Goal: Information Seeking & Learning: Check status

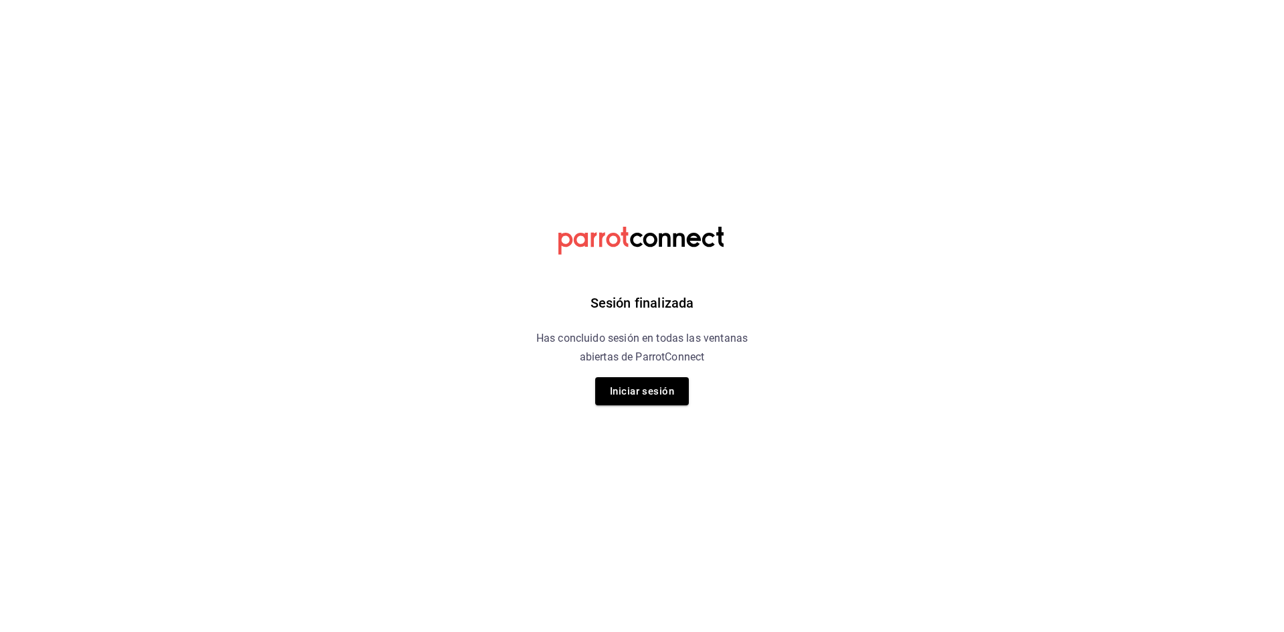
drag, startPoint x: 1103, startPoint y: 10, endPoint x: 1117, endPoint y: 342, distance: 332.6
click at [1138, 0] on html "Sesión finalizada Has concluido sesión en todas las ventanas abiertas de Parrot…" at bounding box center [642, 0] width 1284 height 0
click at [617, 382] on button "Iniciar sesión" at bounding box center [642, 391] width 94 height 28
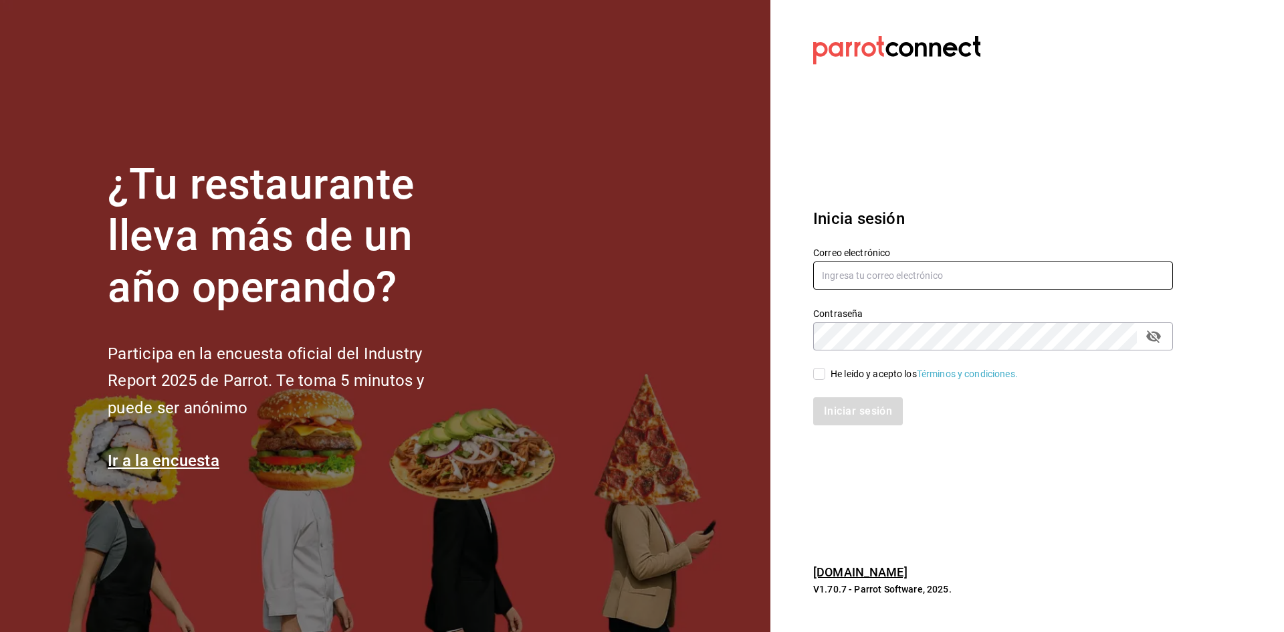
click at [849, 264] on input "text" at bounding box center [993, 275] width 360 height 28
type input "administracion@airepaz.com"
click at [814, 374] on input "He leído y acepto los Términos y condiciones." at bounding box center [819, 374] width 12 height 12
checkbox input "true"
click at [834, 417] on button "Iniciar sesión" at bounding box center [858, 411] width 91 height 28
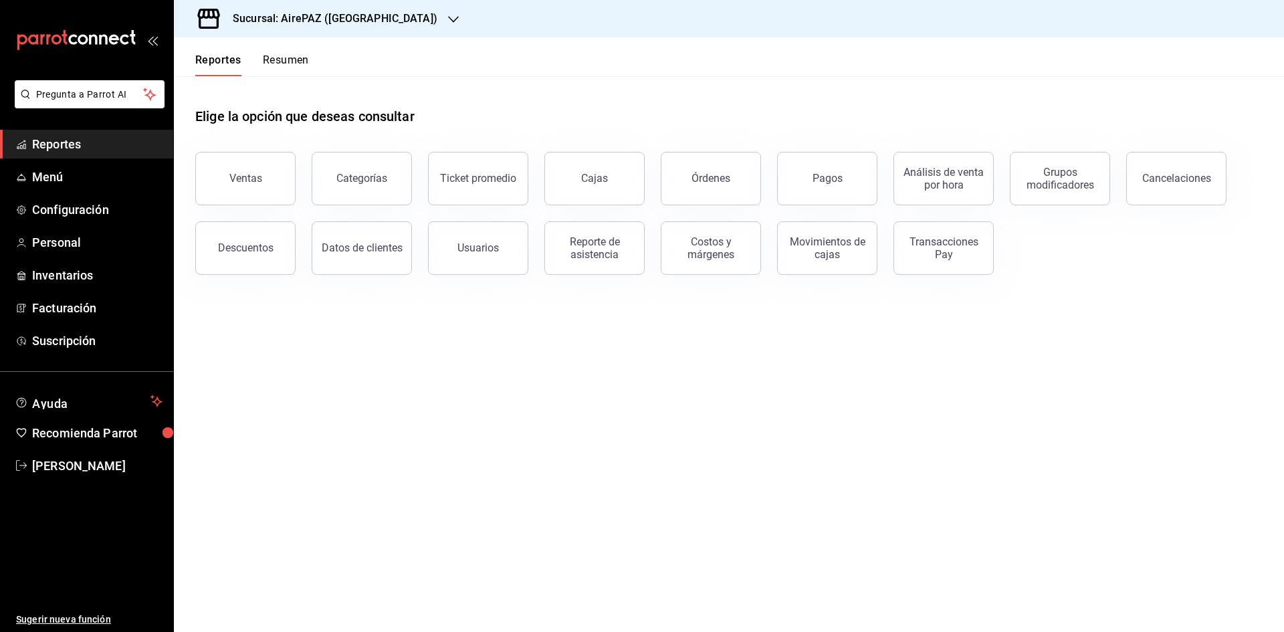
click at [448, 19] on icon "button" at bounding box center [453, 19] width 11 height 7
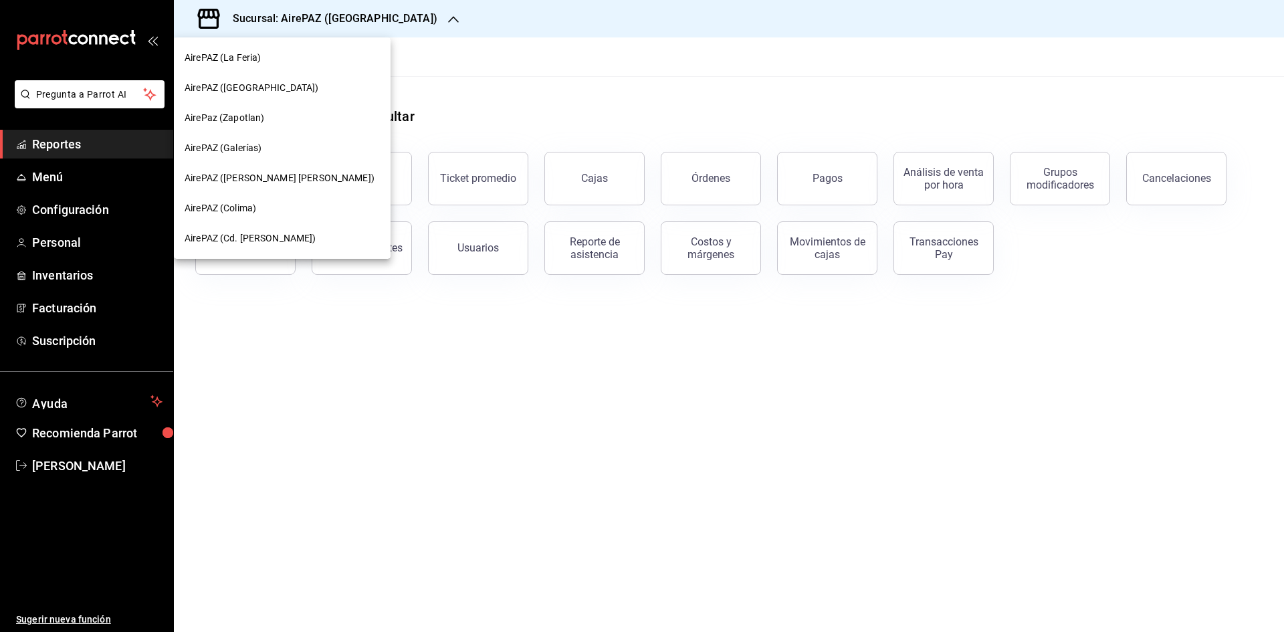
click at [266, 236] on span "AirePAZ (Cd. [PERSON_NAME])" at bounding box center [251, 238] width 132 height 14
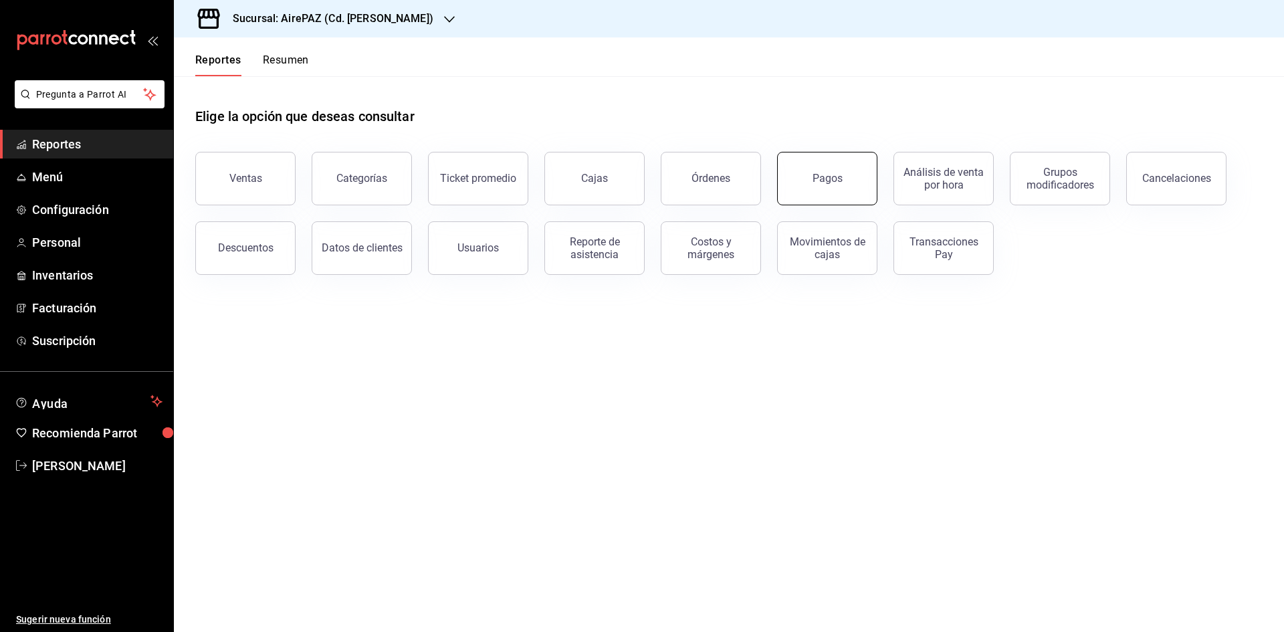
click at [802, 187] on button "Pagos" at bounding box center [827, 178] width 100 height 53
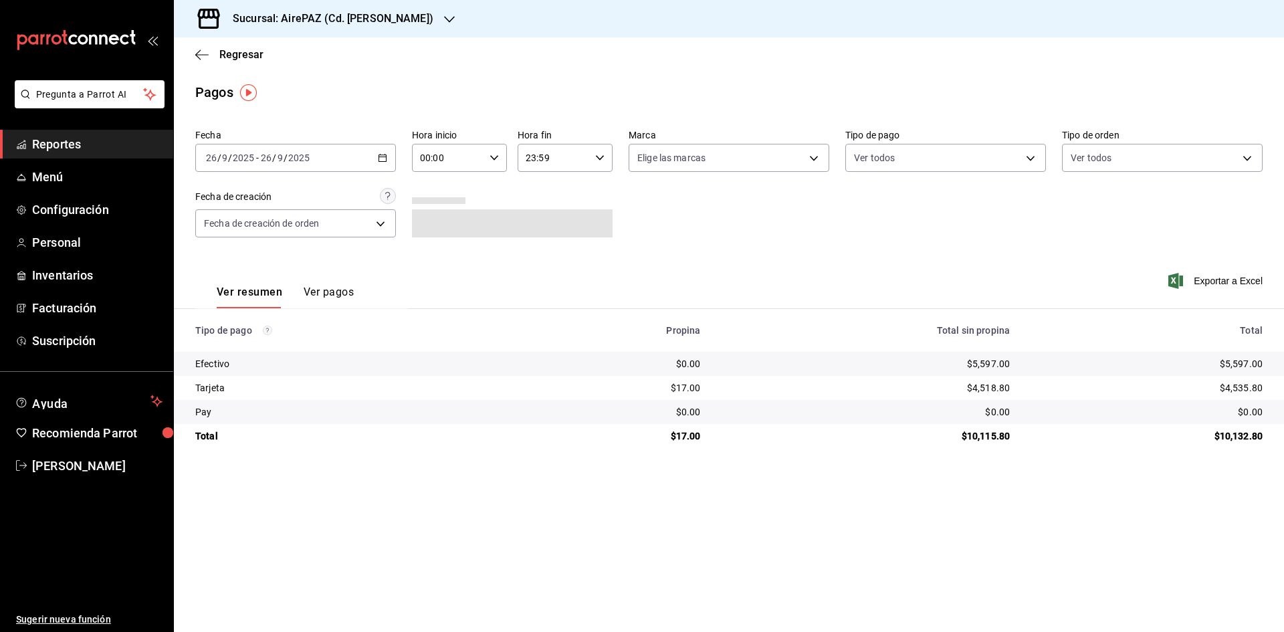
click at [370, 160] on div "[DATE] [DATE] - [DATE] [DATE]" at bounding box center [295, 158] width 201 height 28
click at [380, 159] on icon "button" at bounding box center [382, 157] width 9 height 9
click at [300, 346] on span "Rango de fechas" at bounding box center [259, 349] width 104 height 14
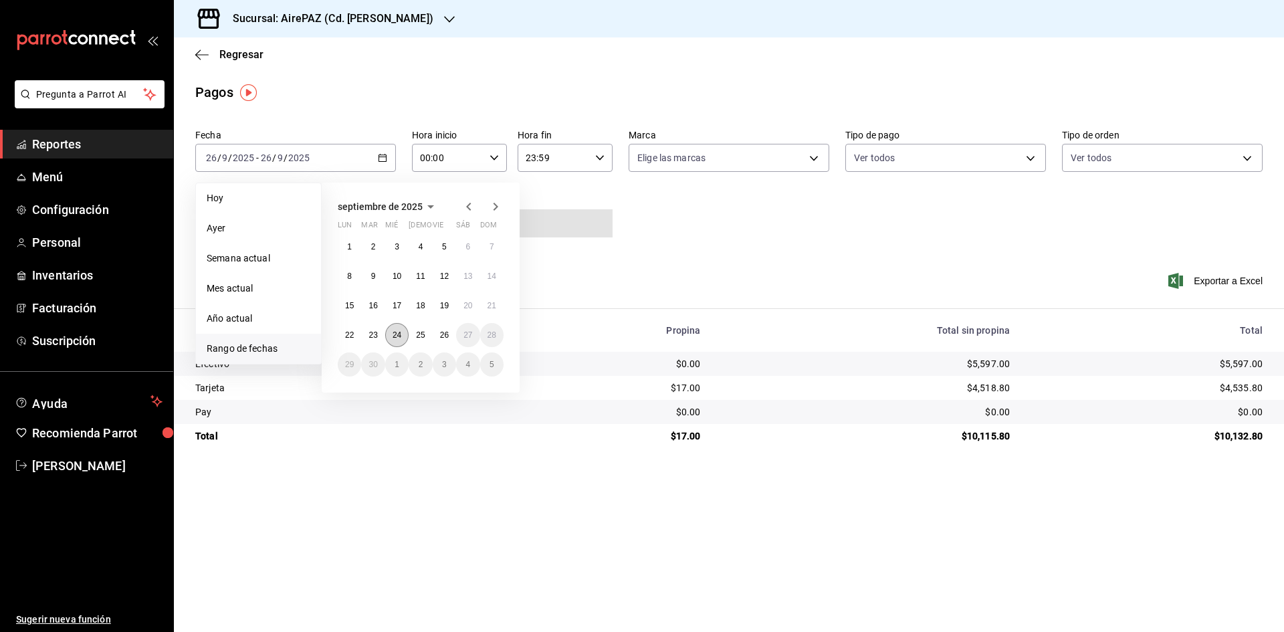
click at [394, 338] on abbr "24" at bounding box center [396, 334] width 9 height 9
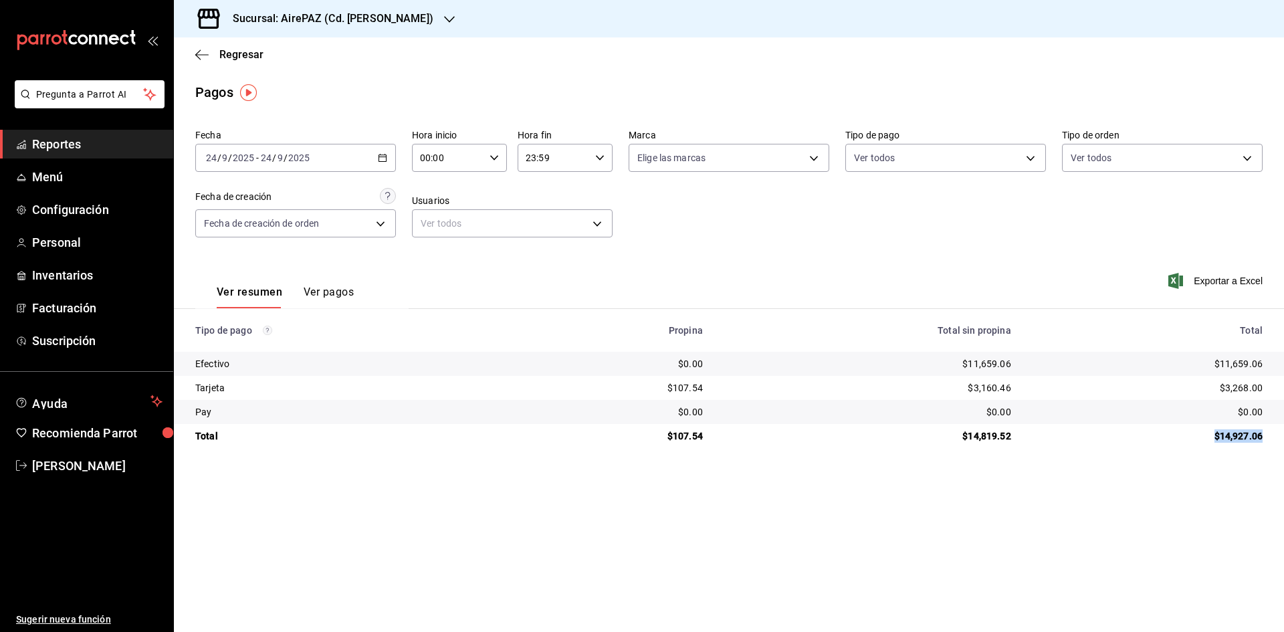
drag, startPoint x: 1214, startPoint y: 433, endPoint x: 1272, endPoint y: 438, distance: 57.7
click at [1272, 438] on td "$14,927.06" at bounding box center [1153, 436] width 262 height 24
copy div "$14,927.06"
drag, startPoint x: 1212, startPoint y: 356, endPoint x: 1267, endPoint y: 360, distance: 55.0
click at [1267, 360] on td "$11,659.06" at bounding box center [1153, 364] width 262 height 24
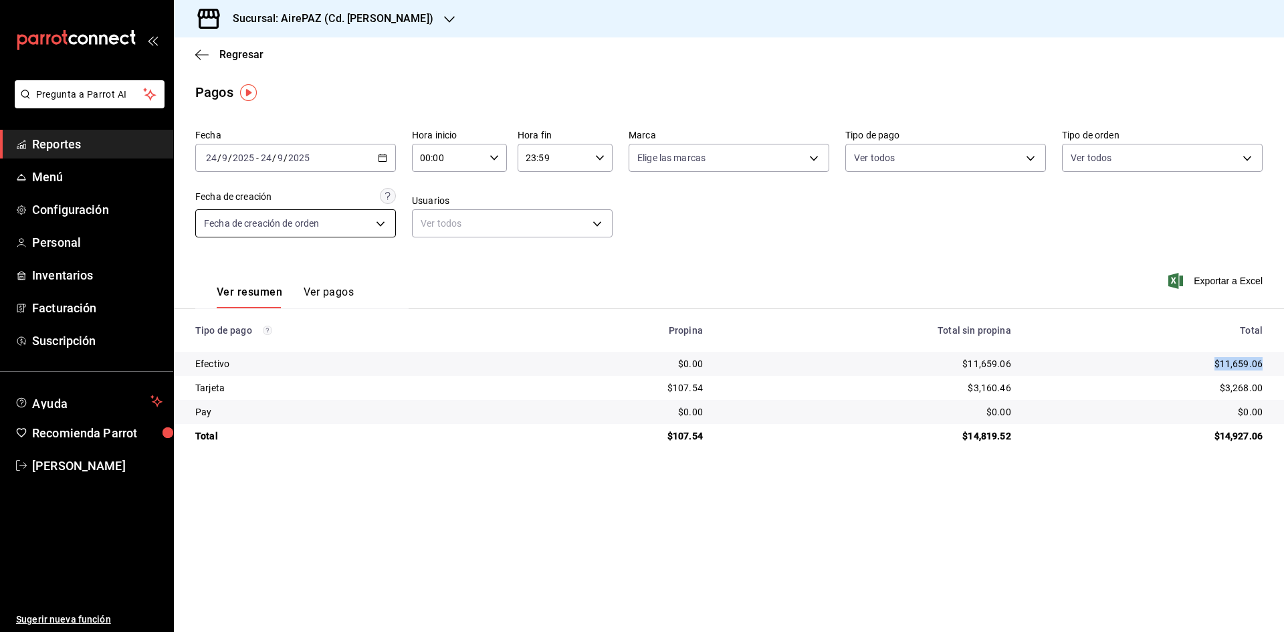
copy div "$11,659.06"
drag, startPoint x: 1213, startPoint y: 383, endPoint x: 1269, endPoint y: 382, distance: 56.2
click at [1269, 382] on td "$3,268.00" at bounding box center [1153, 388] width 262 height 24
copy div "$3,268.00"
click at [378, 158] on \(Stroke\) "button" at bounding box center [382, 157] width 8 height 7
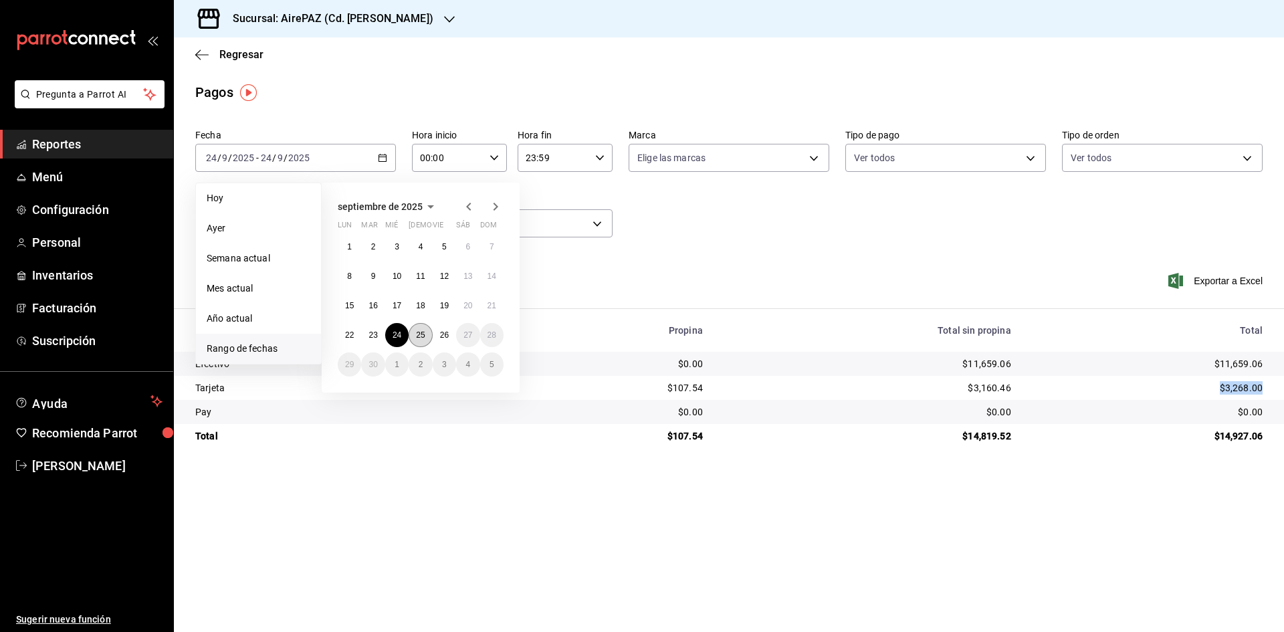
click at [416, 338] on abbr "25" at bounding box center [420, 334] width 9 height 9
click at [420, 340] on button "25" at bounding box center [420, 335] width 23 height 24
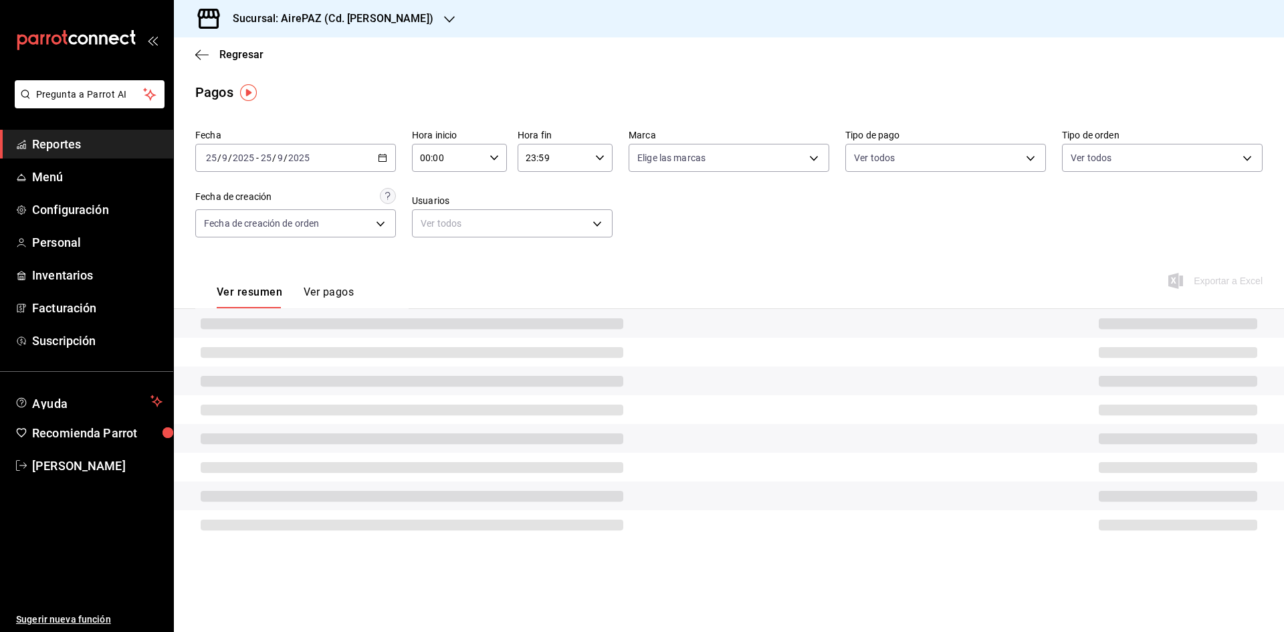
click at [420, 340] on div at bounding box center [729, 352] width 1110 height 29
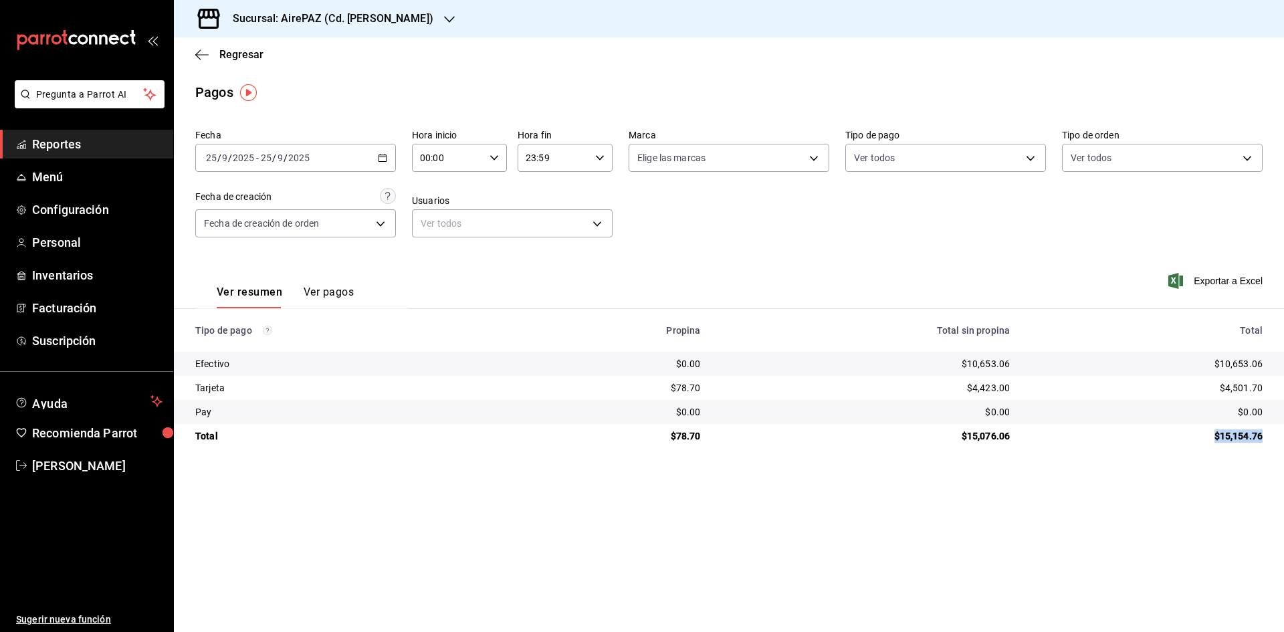
drag, startPoint x: 1211, startPoint y: 437, endPoint x: 1273, endPoint y: 445, distance: 62.6
click at [1273, 445] on td "$15,154.76" at bounding box center [1151, 436] width 263 height 24
copy div "$15,154.76"
drag, startPoint x: 1217, startPoint y: 358, endPoint x: 1270, endPoint y: 362, distance: 53.6
click at [1270, 362] on td "$10,653.06" at bounding box center [1151, 364] width 263 height 24
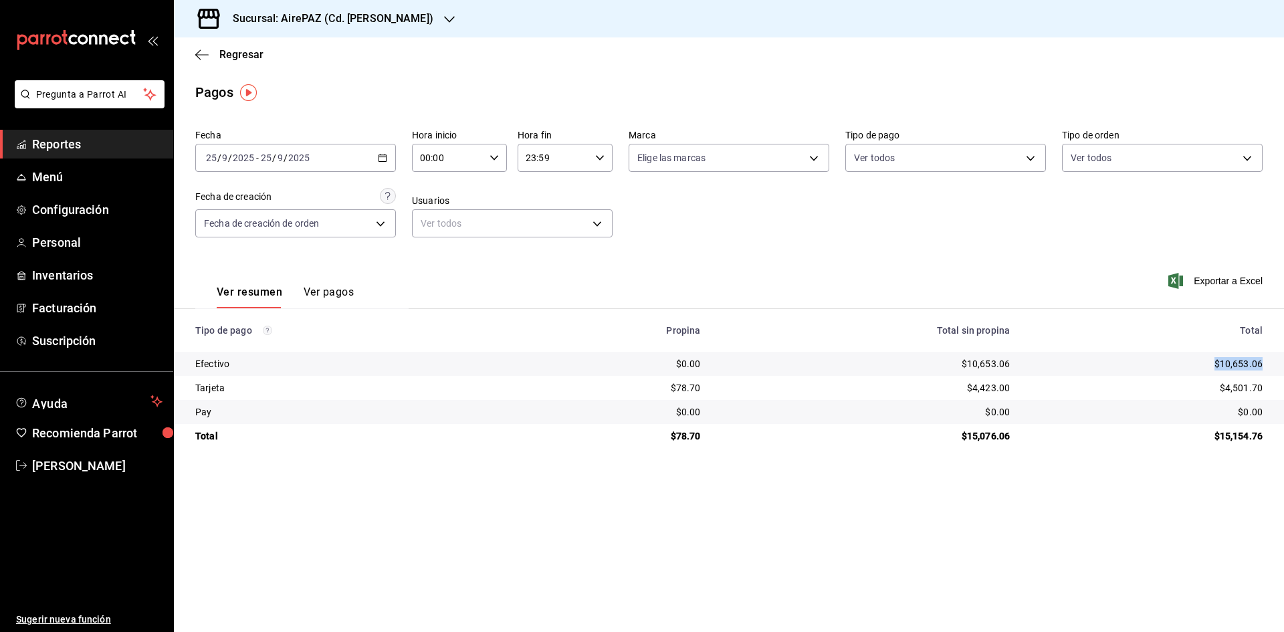
copy div "$10,653.06"
drag, startPoint x: 1219, startPoint y: 384, endPoint x: 1283, endPoint y: 384, distance: 64.2
click at [1283, 384] on td "$4,501.70" at bounding box center [1151, 388] width 263 height 24
copy div "$4,501.70"
click at [444, 17] on icon "button" at bounding box center [449, 19] width 11 height 11
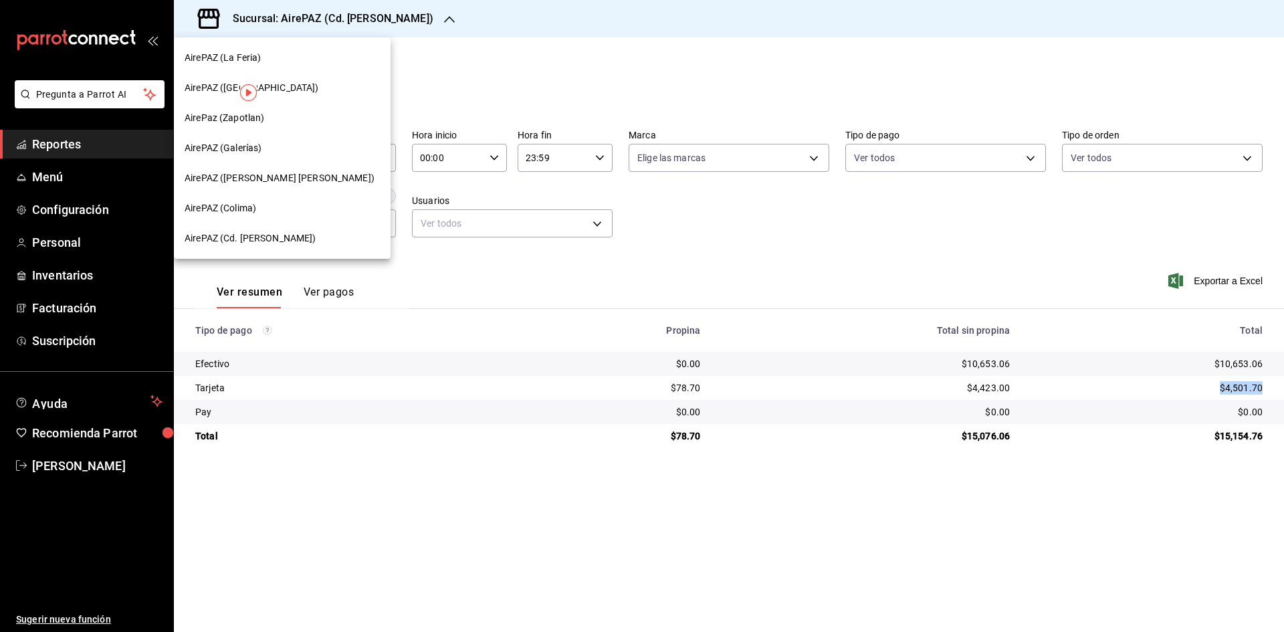
click at [223, 118] on span "AirePaz (Zapotlan)" at bounding box center [225, 118] width 80 height 14
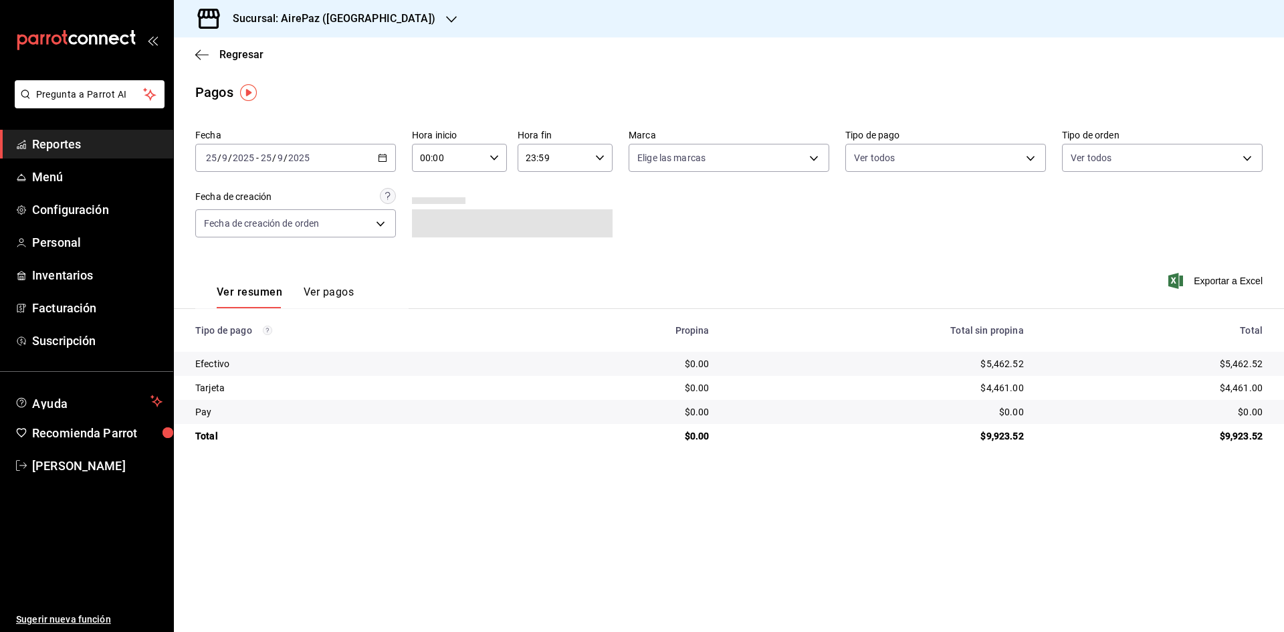
click at [385, 154] on \(Stroke\) "button" at bounding box center [384, 154] width 1 height 1
click at [272, 346] on span "Rango de fechas" at bounding box center [259, 349] width 104 height 14
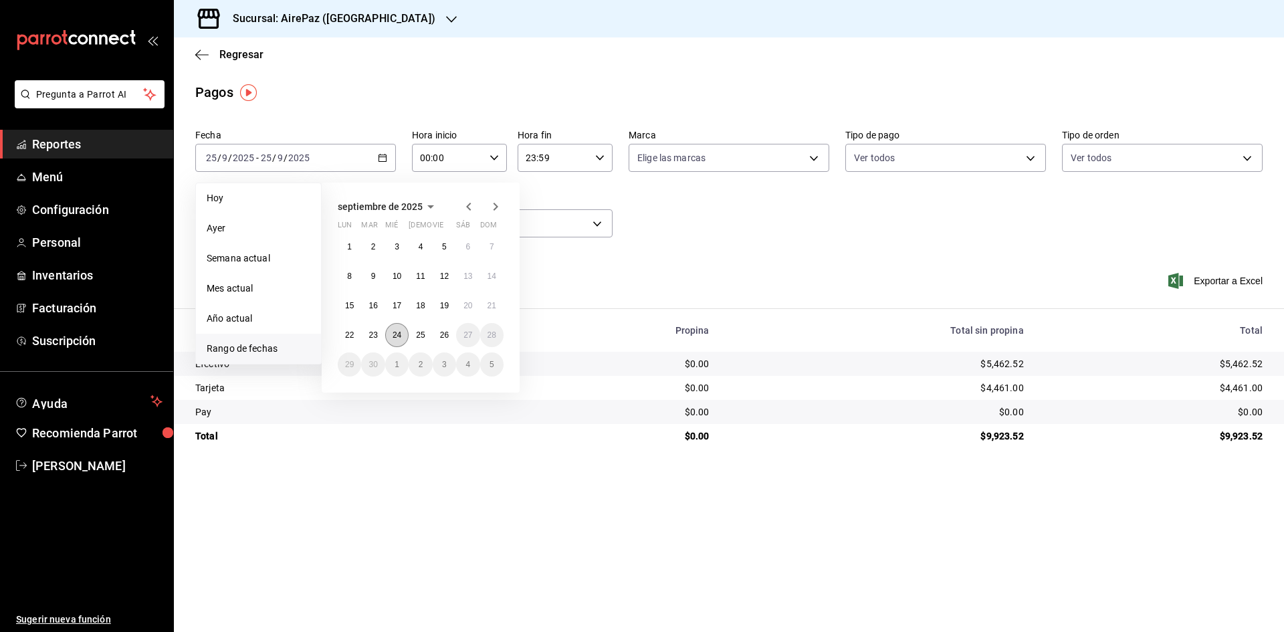
click at [392, 331] on abbr "24" at bounding box center [396, 334] width 9 height 9
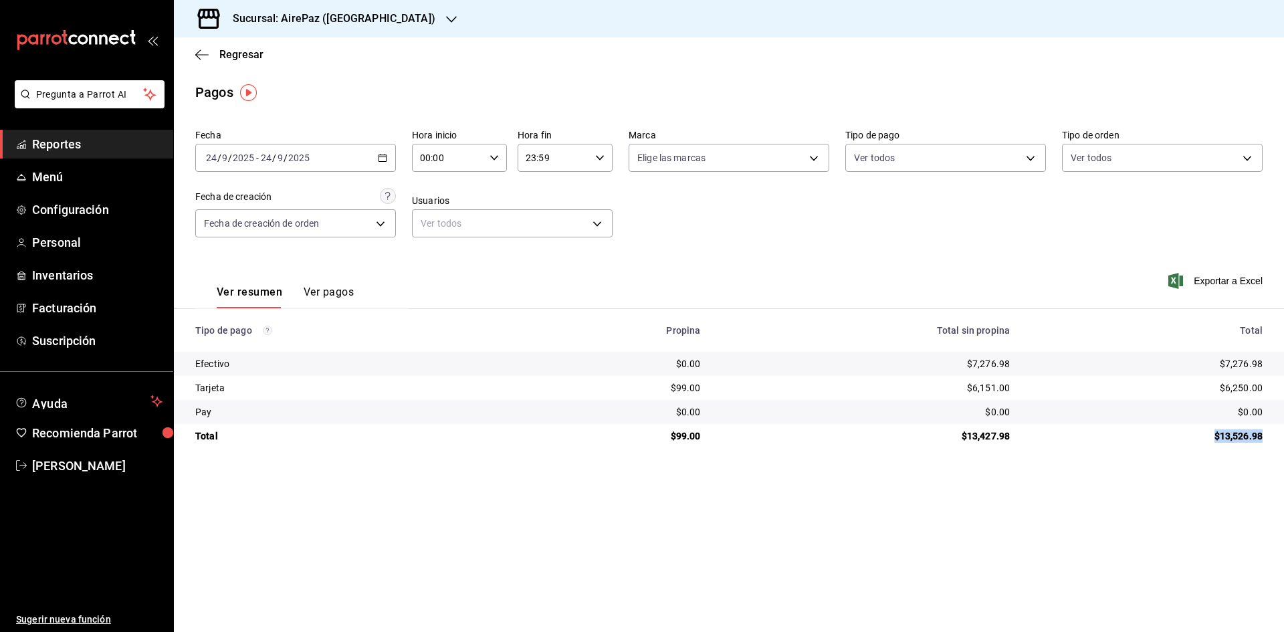
drag, startPoint x: 1211, startPoint y: 434, endPoint x: 1270, endPoint y: 436, distance: 58.9
click at [1270, 436] on td "$13,526.98" at bounding box center [1151, 436] width 263 height 24
copy div "$13,526.98"
drag, startPoint x: 1216, startPoint y: 363, endPoint x: 1275, endPoint y: 372, distance: 60.1
click at [1276, 373] on td "$7,276.98" at bounding box center [1151, 364] width 263 height 24
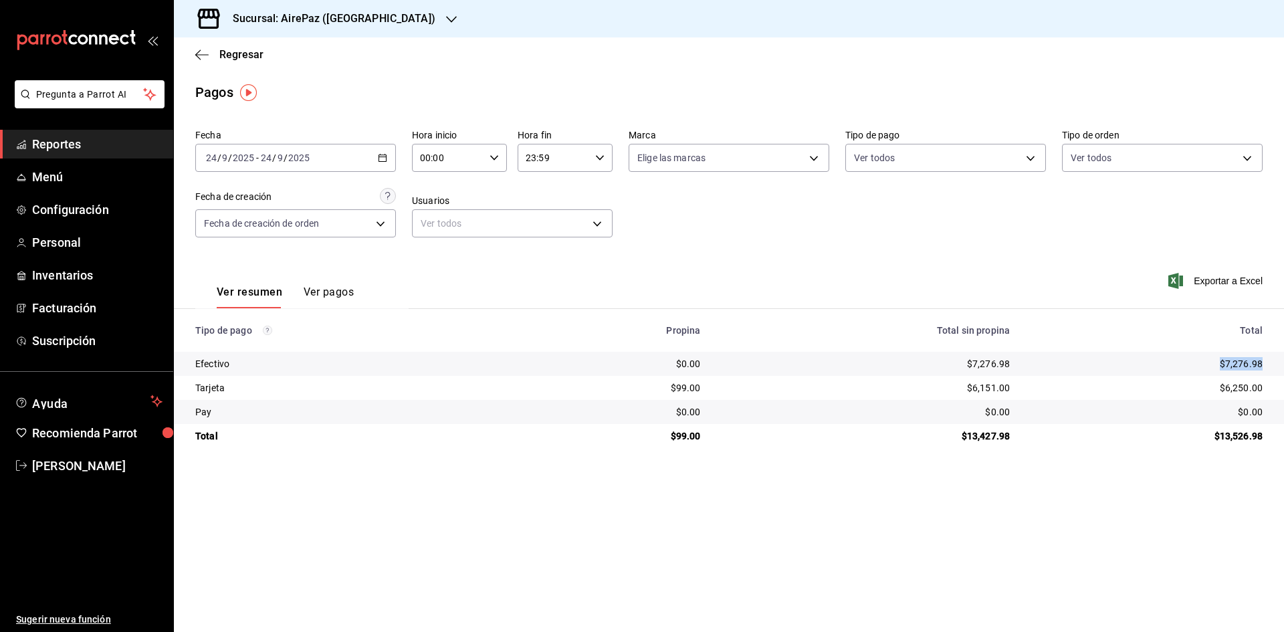
copy div "$7,276.98"
drag, startPoint x: 1221, startPoint y: 389, endPoint x: 1274, endPoint y: 393, distance: 53.0
click at [1274, 393] on td "$6,250.00" at bounding box center [1151, 388] width 263 height 24
copy div "$6,250.00"
click at [388, 157] on div "[DATE] [DATE] - [DATE] [DATE]" at bounding box center [295, 158] width 201 height 28
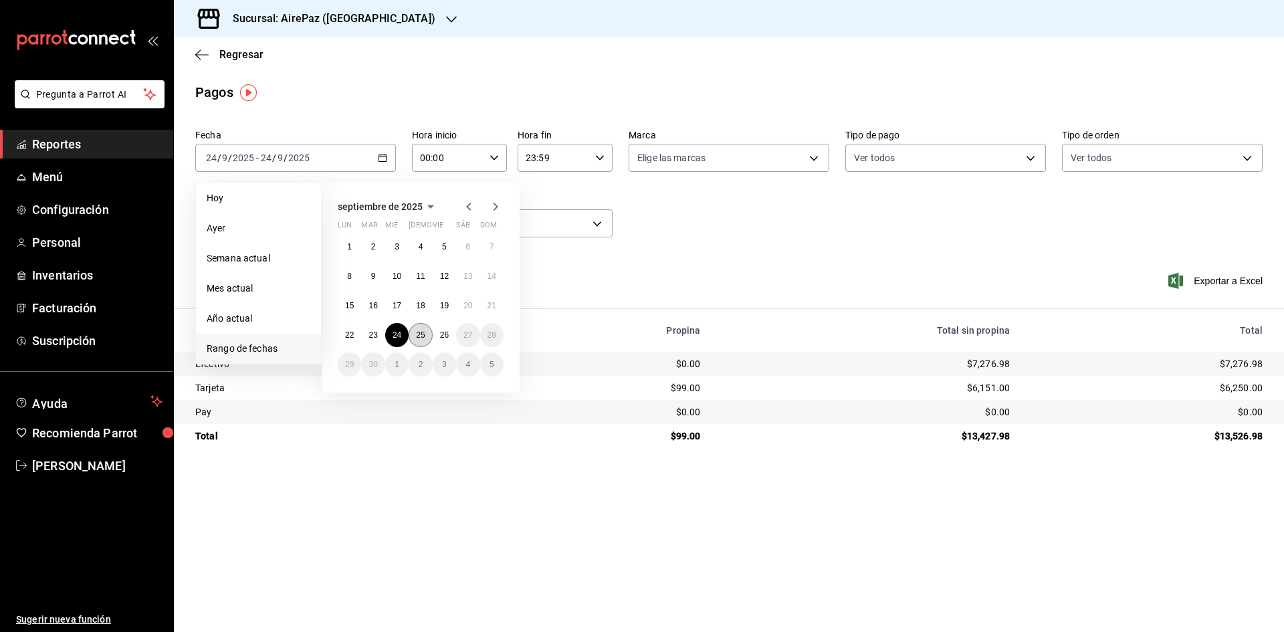
click at [415, 340] on button "25" at bounding box center [420, 335] width 23 height 24
click at [423, 333] on abbr "25" at bounding box center [420, 334] width 9 height 9
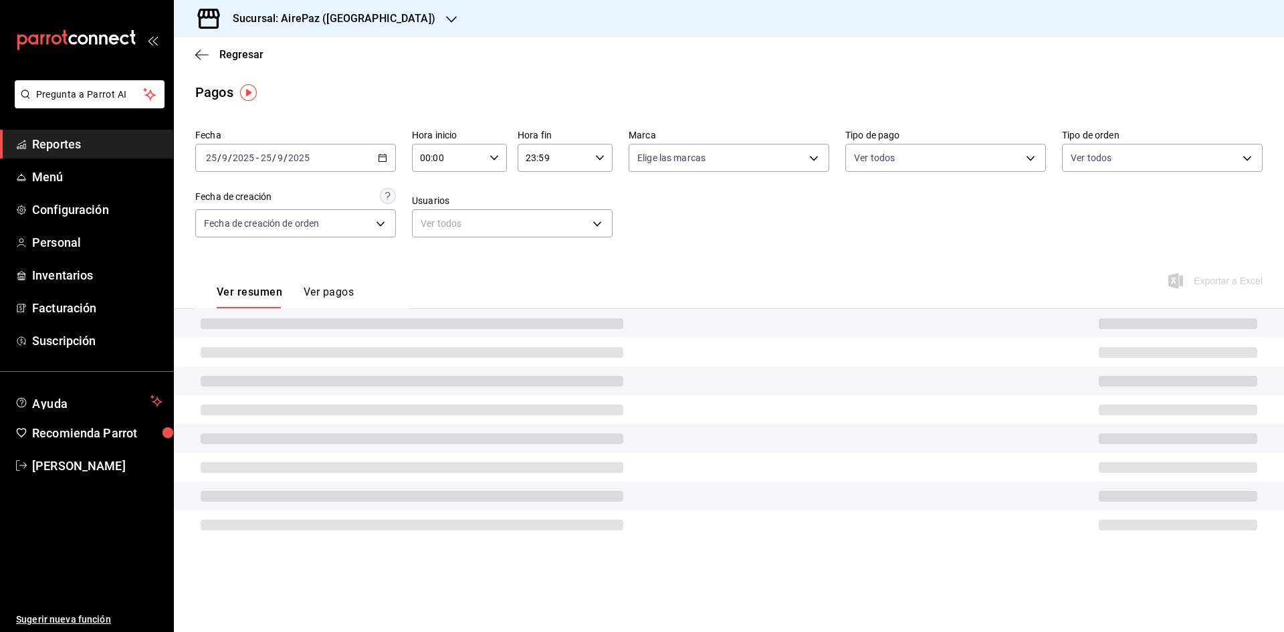
click at [423, 332] on div at bounding box center [729, 323] width 1110 height 29
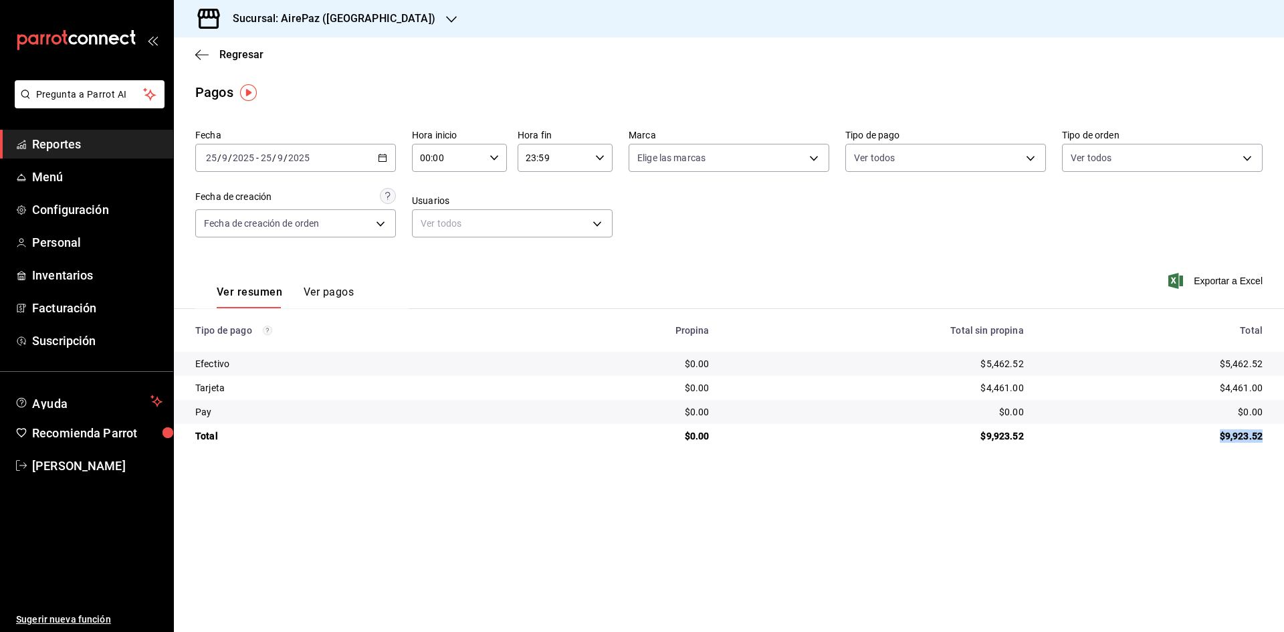
drag, startPoint x: 1220, startPoint y: 433, endPoint x: 1276, endPoint y: 439, distance: 57.1
click at [1276, 439] on td "$9,923.52" at bounding box center [1158, 436] width 249 height 24
copy div "$9,923.52"
drag, startPoint x: 1224, startPoint y: 364, endPoint x: 1267, endPoint y: 366, distance: 43.5
click at [1267, 366] on td "$5,462.52" at bounding box center [1158, 364] width 249 height 24
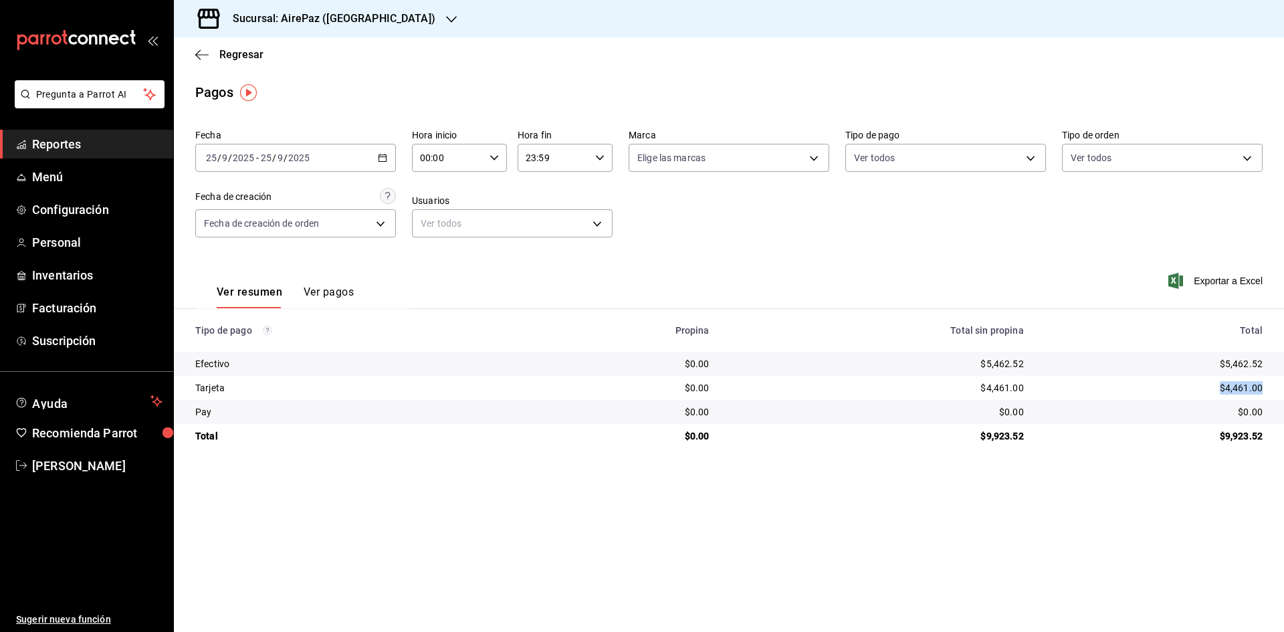
drag, startPoint x: 1215, startPoint y: 386, endPoint x: 1268, endPoint y: 391, distance: 53.8
click at [1268, 391] on td "$4,461.00" at bounding box center [1158, 388] width 249 height 24
click at [446, 13] on div at bounding box center [451, 19] width 11 height 14
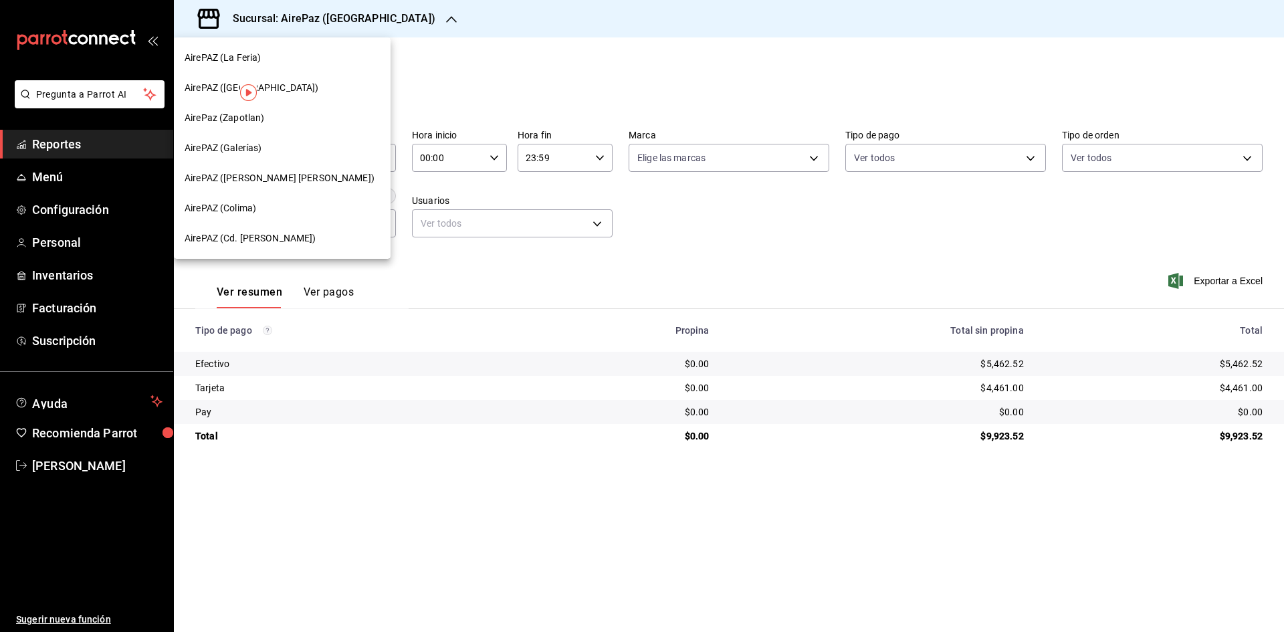
click at [227, 59] on span "AirePAZ (La Feria)" at bounding box center [223, 58] width 76 height 14
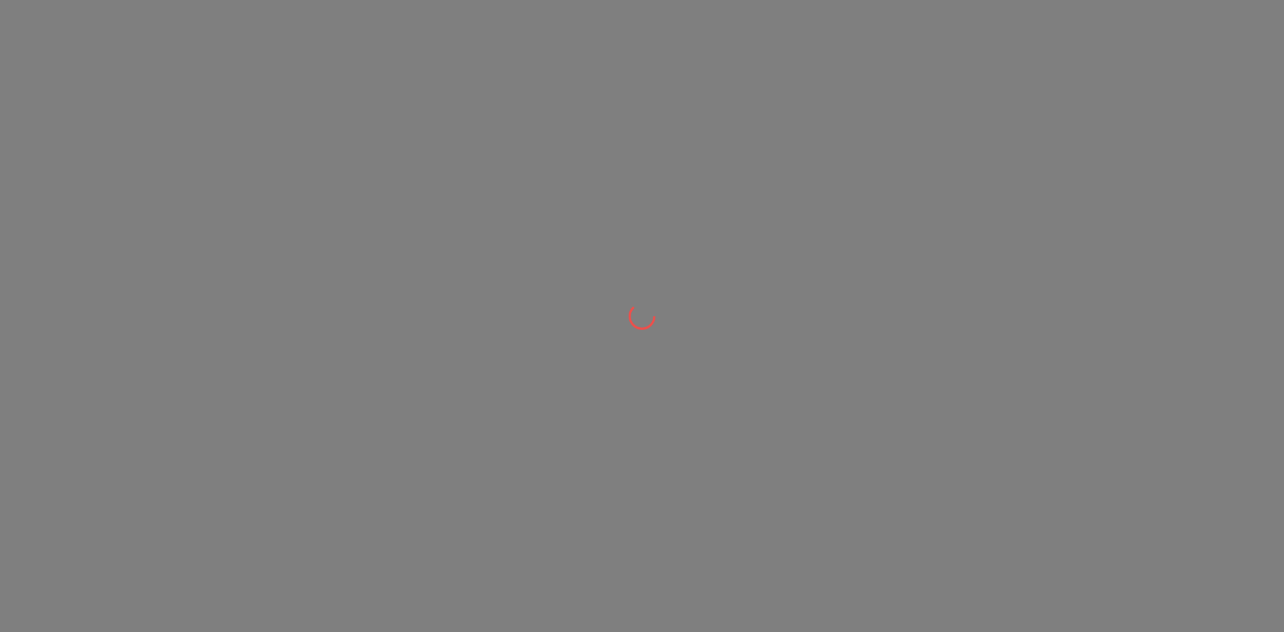
click at [227, 60] on div at bounding box center [642, 316] width 1284 height 632
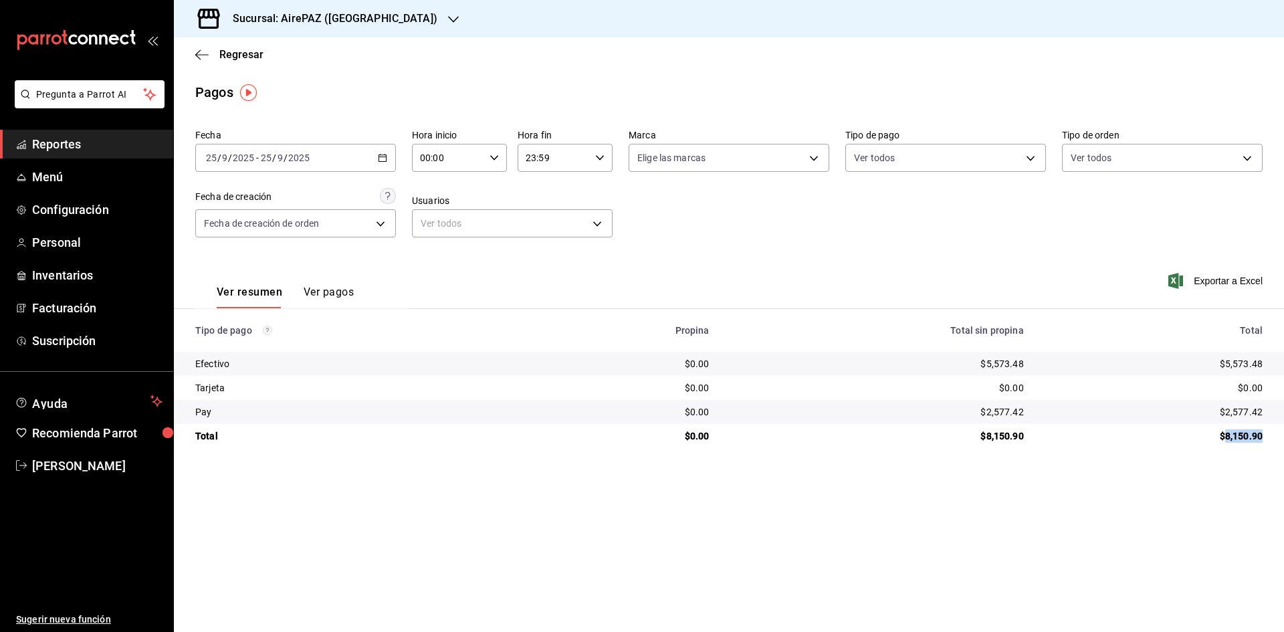
drag, startPoint x: 1223, startPoint y: 437, endPoint x: 1283, endPoint y: 447, distance: 60.9
click at [1283, 447] on td "$8,150.90" at bounding box center [1158, 436] width 249 height 24
drag, startPoint x: 1216, startPoint y: 358, endPoint x: 1272, endPoint y: 360, distance: 56.2
click at [1272, 360] on td "$5,573.48" at bounding box center [1158, 364] width 249 height 24
drag, startPoint x: 1212, startPoint y: 406, endPoint x: 1269, endPoint y: 417, distance: 58.0
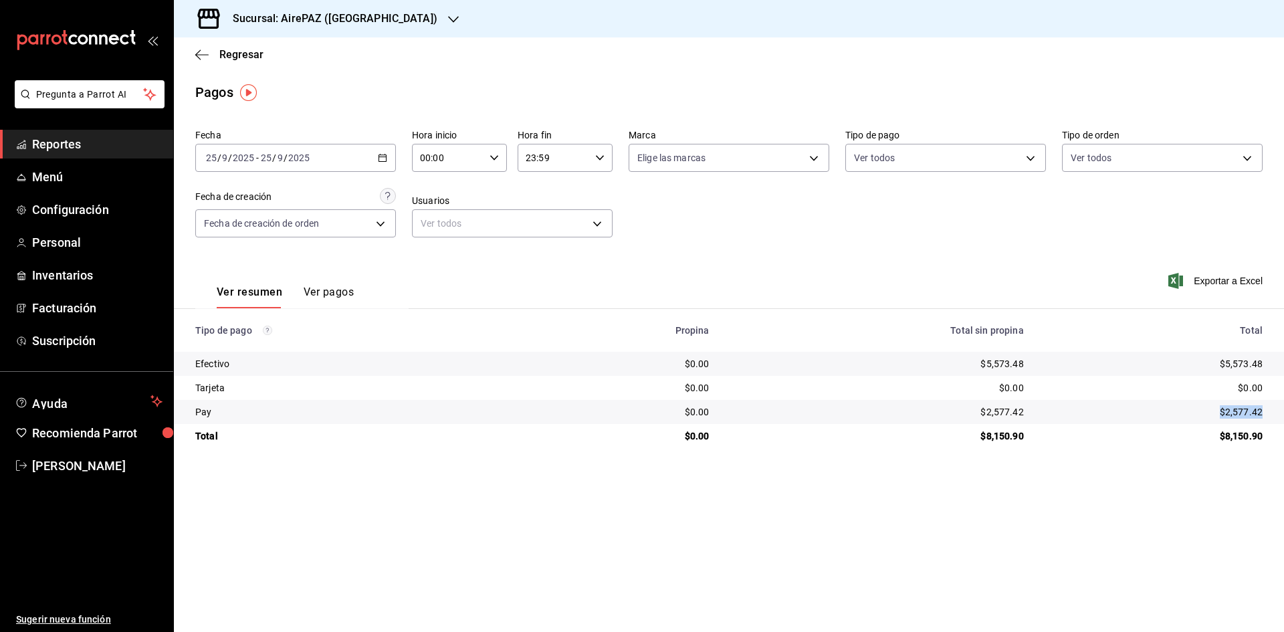
click at [1269, 417] on td "$2,577.42" at bounding box center [1158, 412] width 249 height 24
click at [380, 158] on icon "button" at bounding box center [382, 157] width 9 height 9
click at [248, 344] on span "Rango de fechas" at bounding box center [259, 349] width 104 height 14
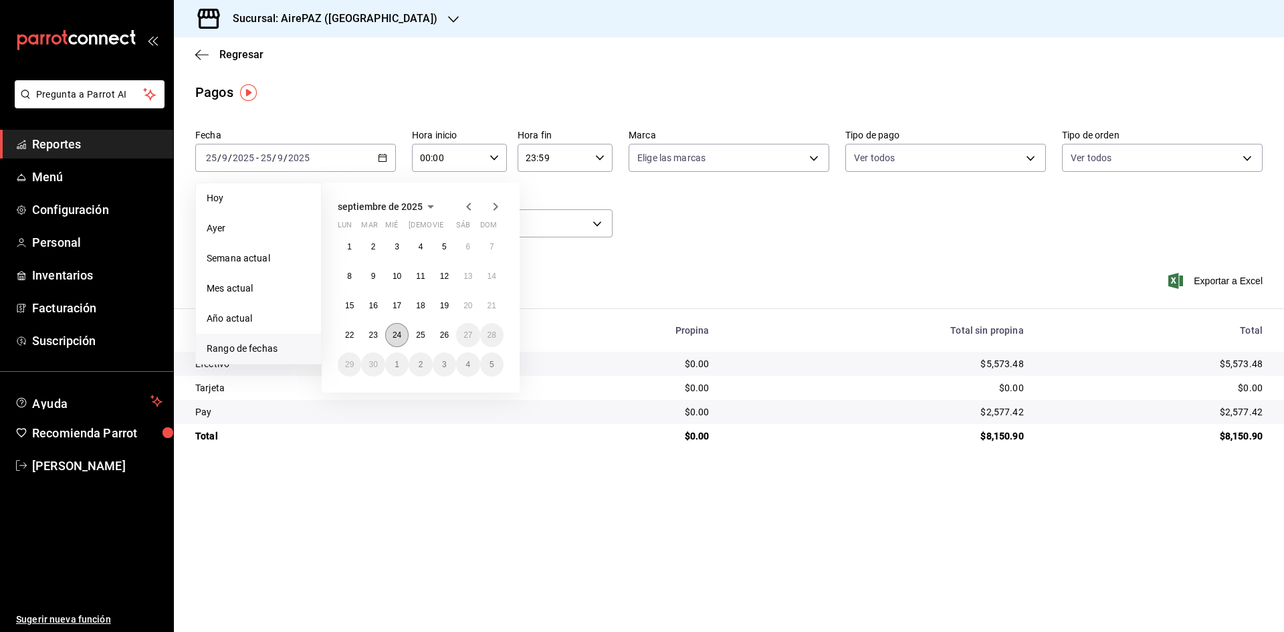
click at [400, 334] on abbr "24" at bounding box center [396, 334] width 9 height 9
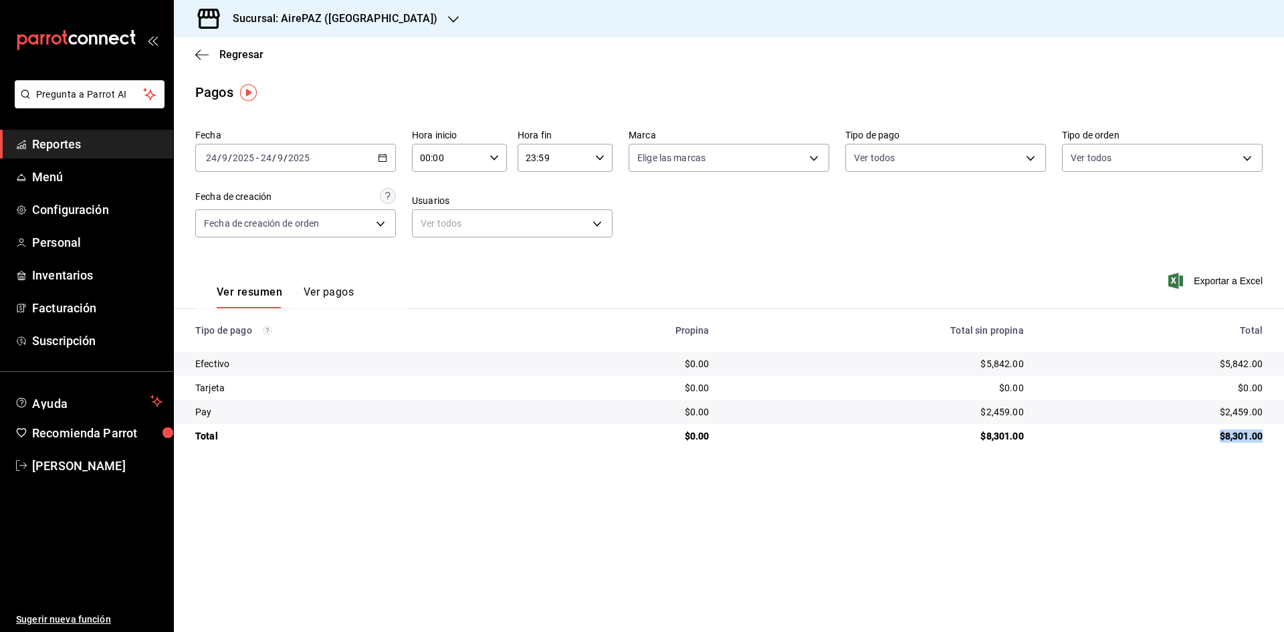
drag, startPoint x: 1214, startPoint y: 440, endPoint x: 1276, endPoint y: 446, distance: 62.5
click at [1276, 446] on td "$8,301.00" at bounding box center [1158, 436] width 249 height 24
drag, startPoint x: 1217, startPoint y: 361, endPoint x: 1274, endPoint y: 366, distance: 57.1
click at [1274, 366] on td "$5,842.00" at bounding box center [1158, 364] width 249 height 24
drag, startPoint x: 1211, startPoint y: 411, endPoint x: 1254, endPoint y: 402, distance: 43.8
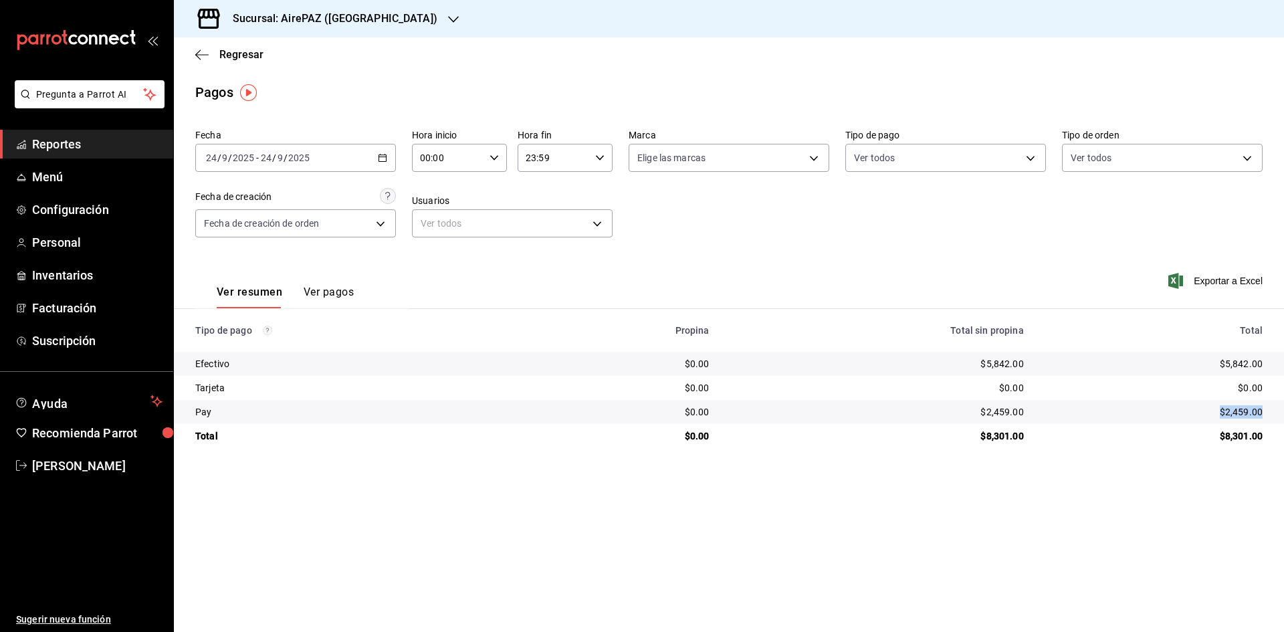
click at [1270, 419] on td "$2,459.00" at bounding box center [1158, 412] width 249 height 24
click at [241, 55] on span "Regresar" at bounding box center [241, 54] width 44 height 13
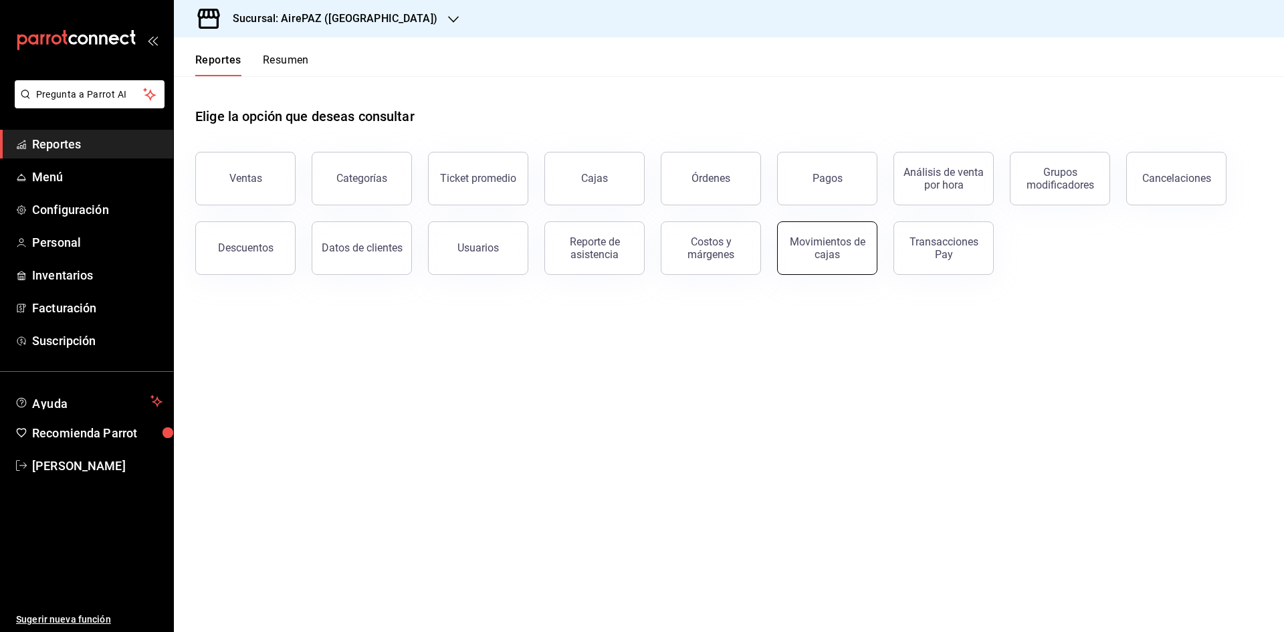
click at [848, 241] on div "Movimientos de cajas" at bounding box center [827, 247] width 83 height 25
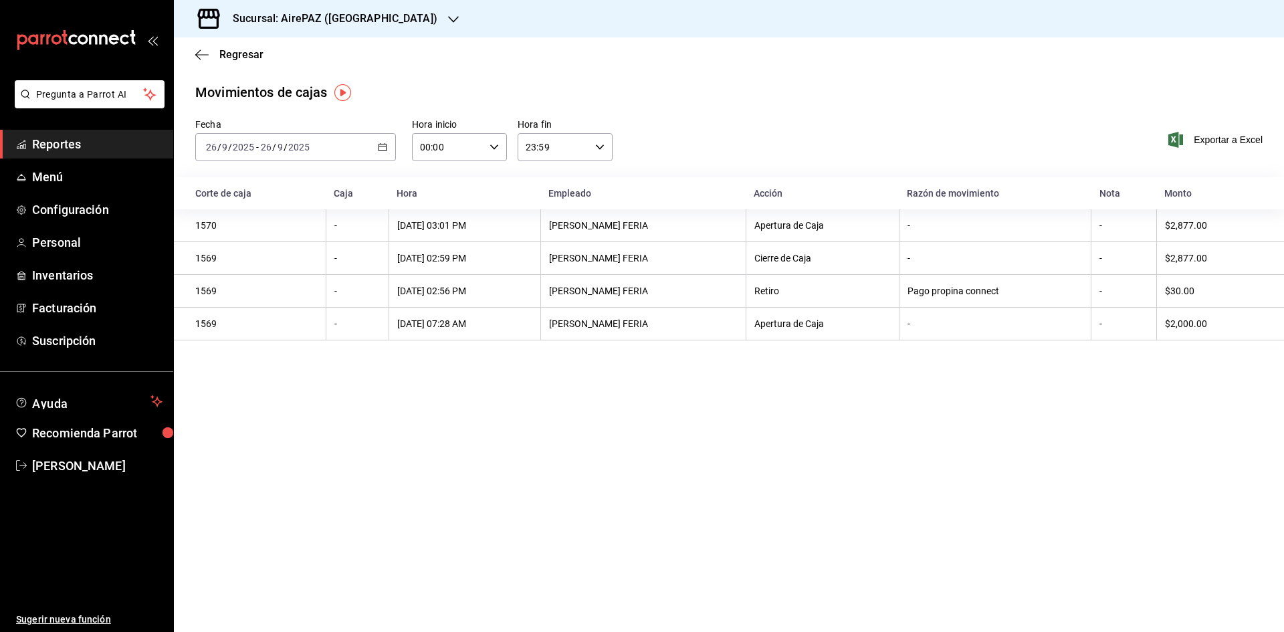
click at [380, 148] on icon "button" at bounding box center [382, 146] width 9 height 9
click at [261, 328] on li "Rango de fechas" at bounding box center [258, 338] width 125 height 30
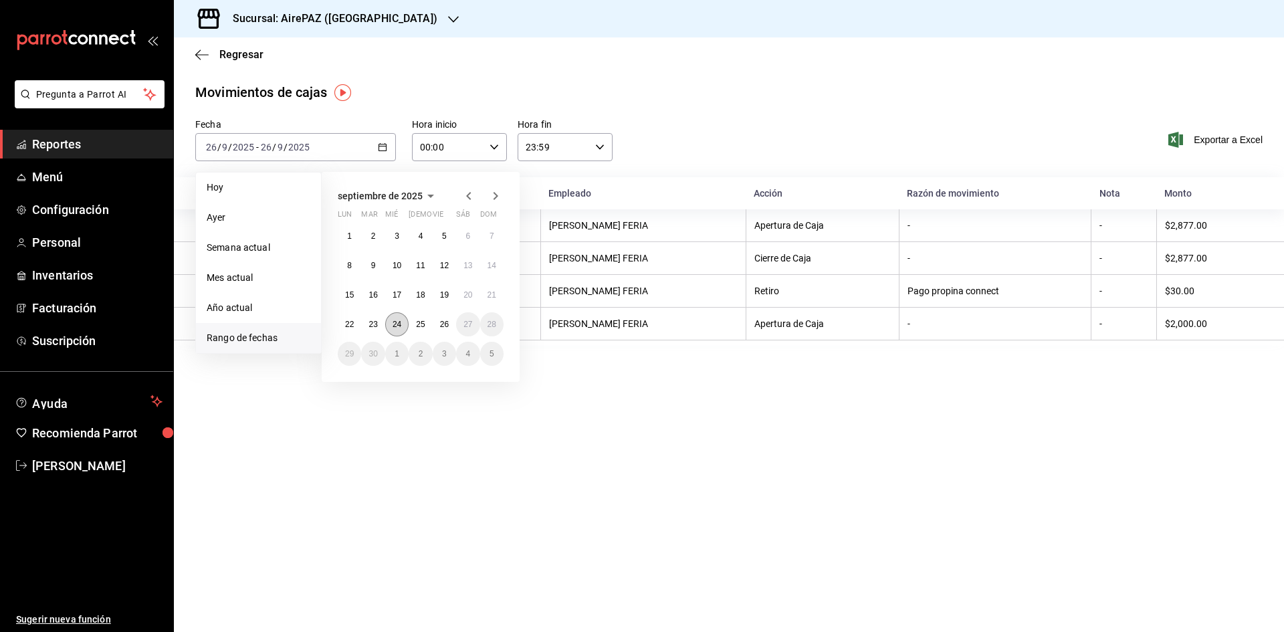
click at [404, 324] on button "24" at bounding box center [396, 324] width 23 height 24
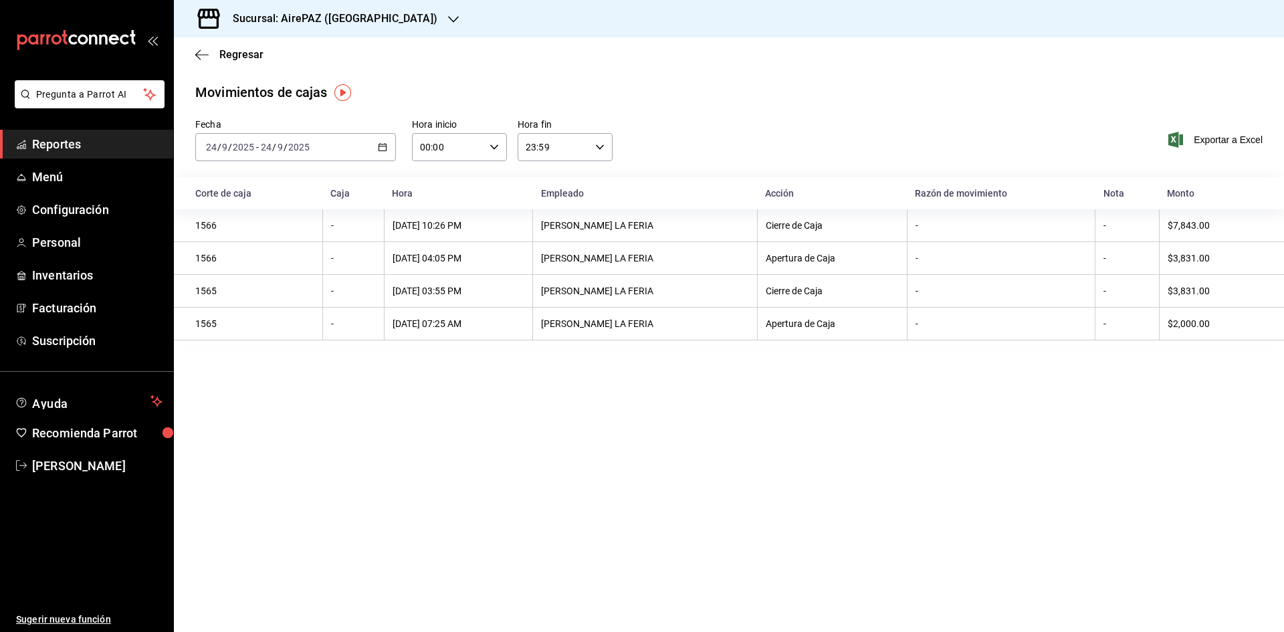
click at [381, 144] on \(Stroke\) "button" at bounding box center [382, 147] width 8 height 7
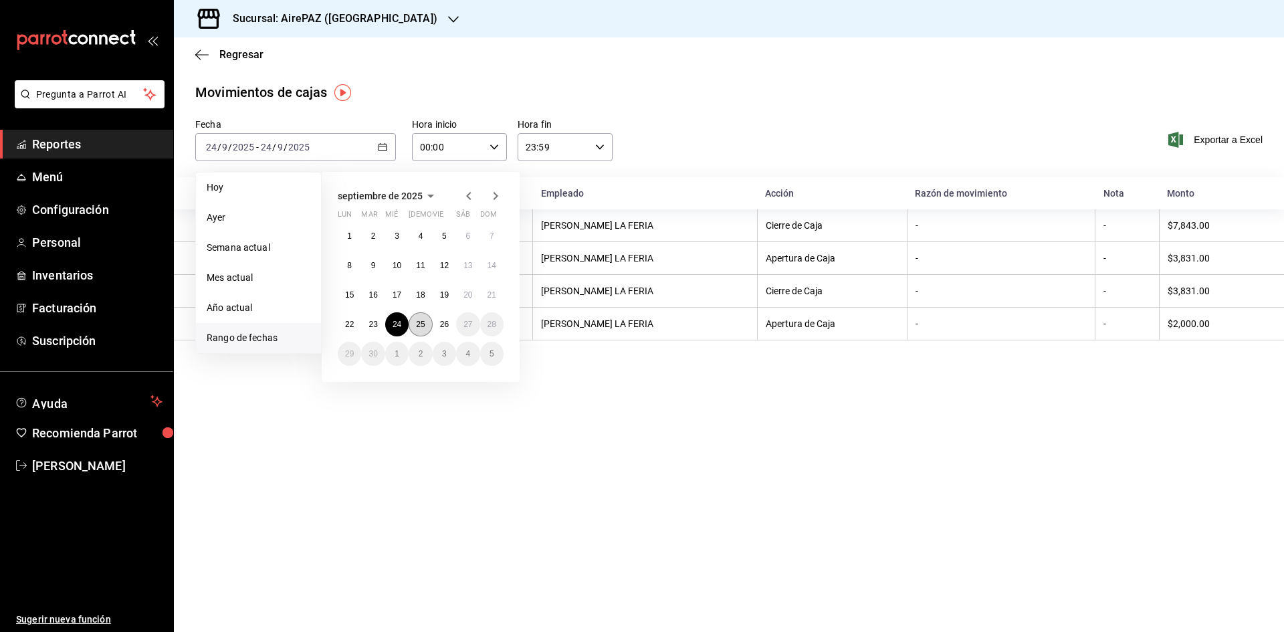
click at [415, 328] on button "25" at bounding box center [420, 324] width 23 height 24
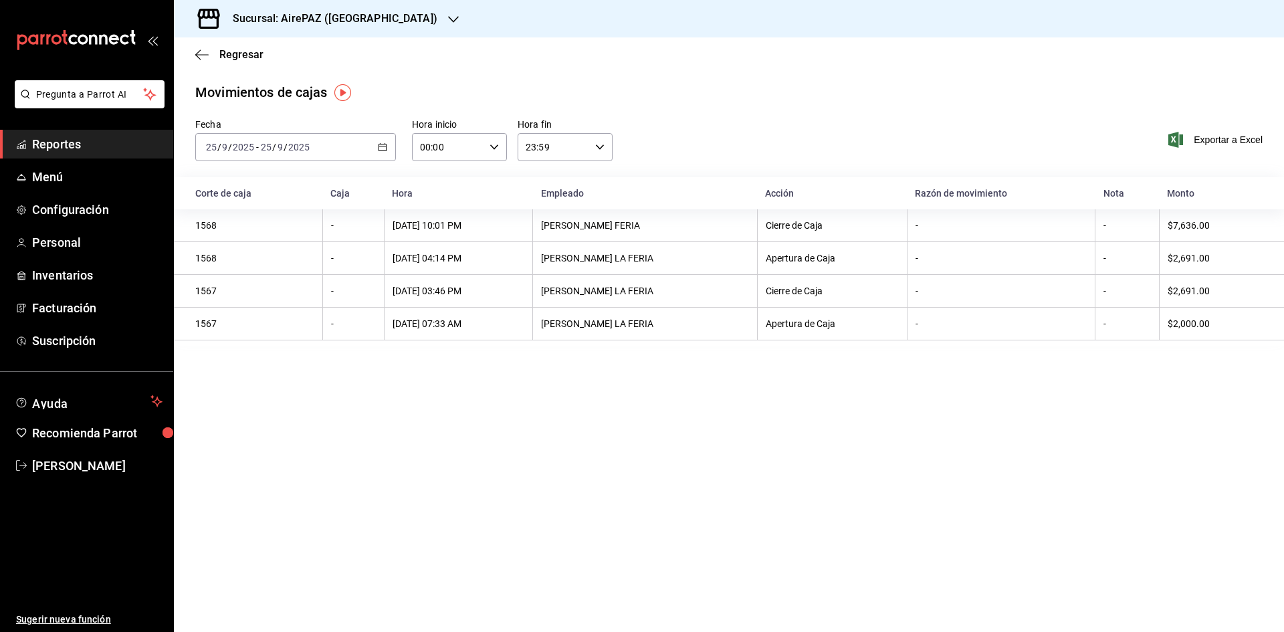
click at [448, 21] on icon "button" at bounding box center [453, 19] width 11 height 11
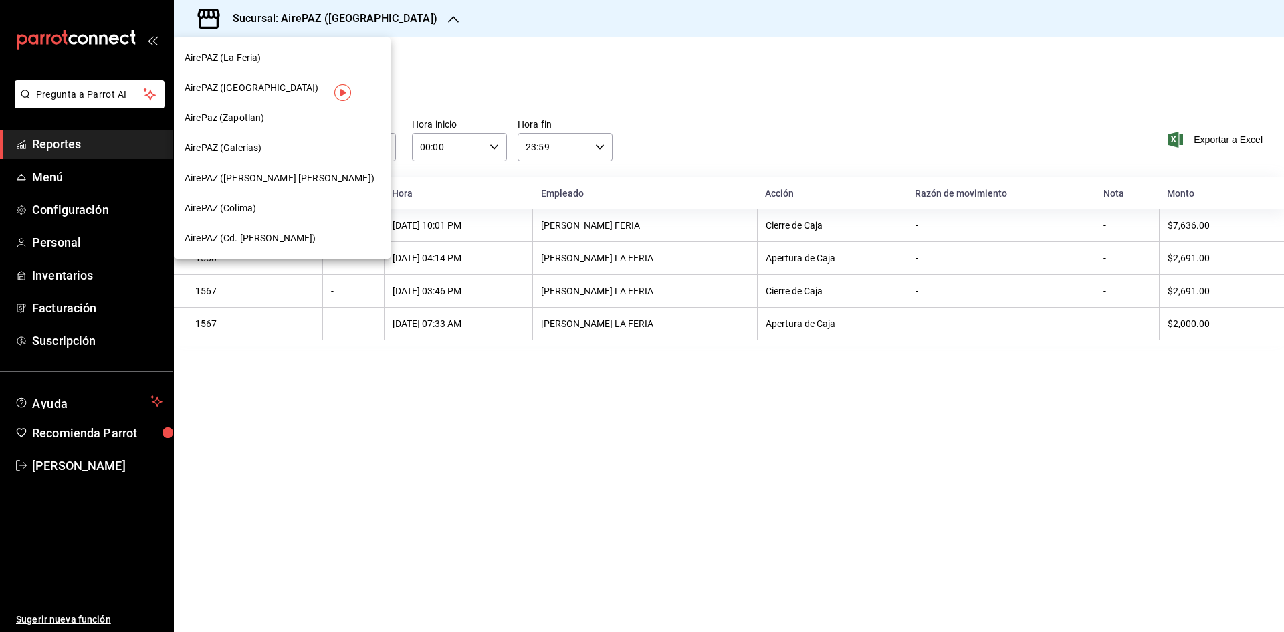
click at [240, 106] on div "AirePaz (Zapotlan)" at bounding box center [282, 118] width 217 height 30
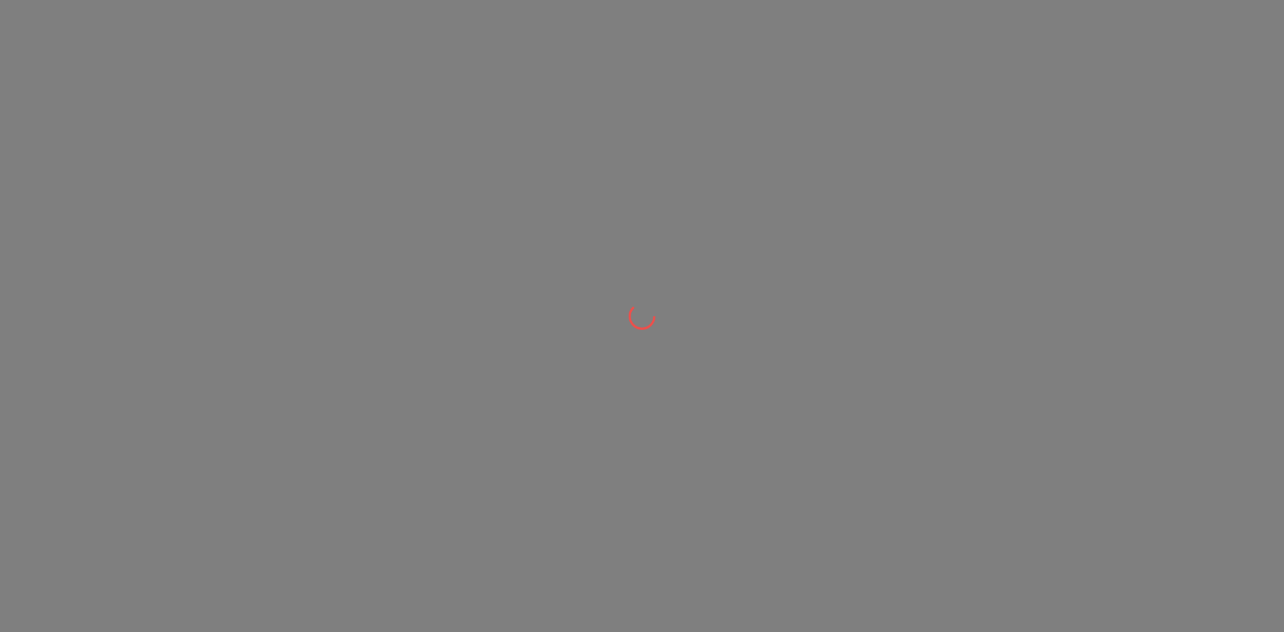
click at [240, 106] on div at bounding box center [642, 316] width 1284 height 632
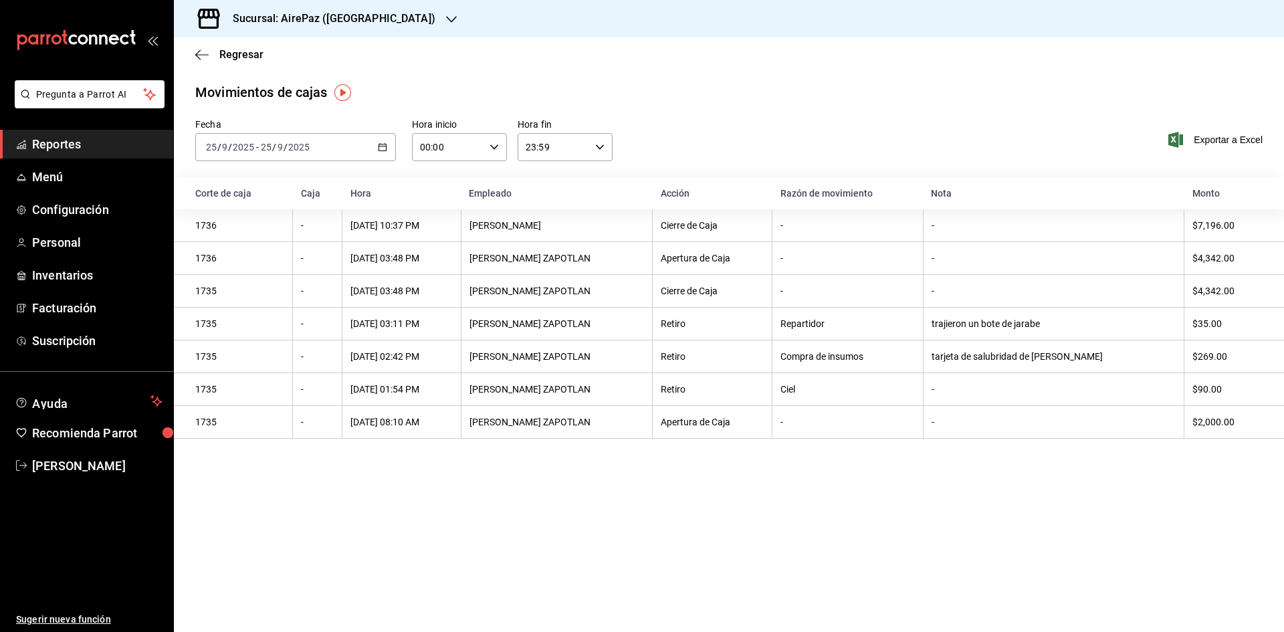
click at [446, 15] on icon "button" at bounding box center [451, 19] width 11 height 11
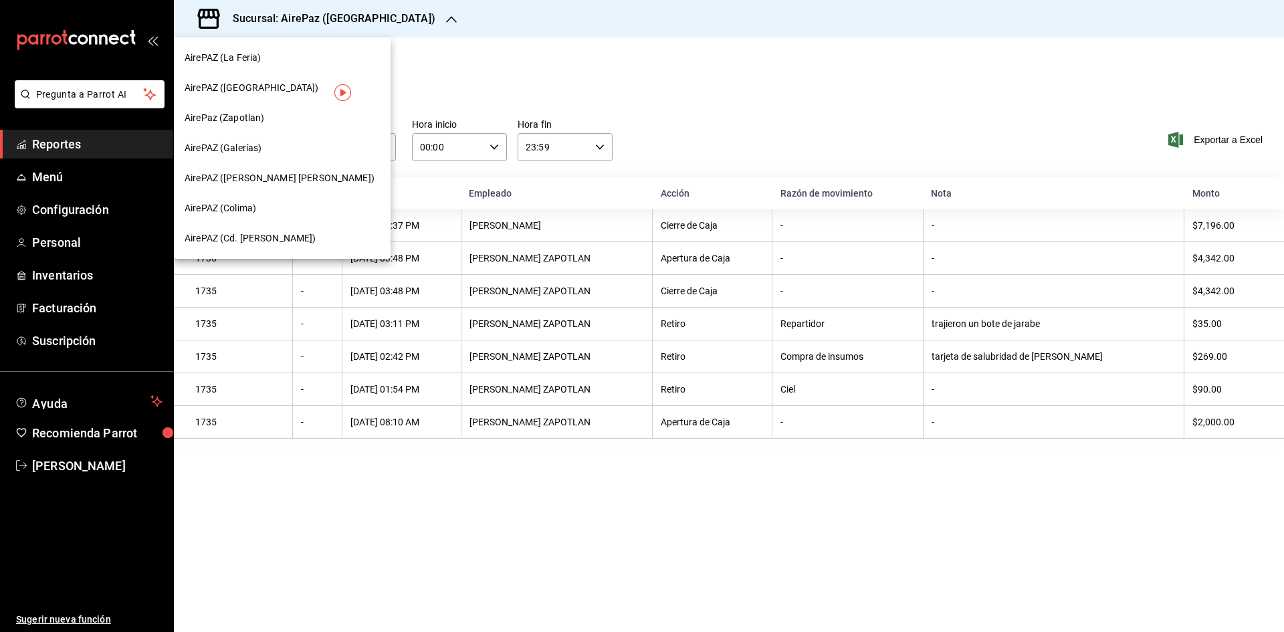
click at [263, 239] on span "AirePAZ (Cd. [PERSON_NAME])" at bounding box center [251, 238] width 132 height 14
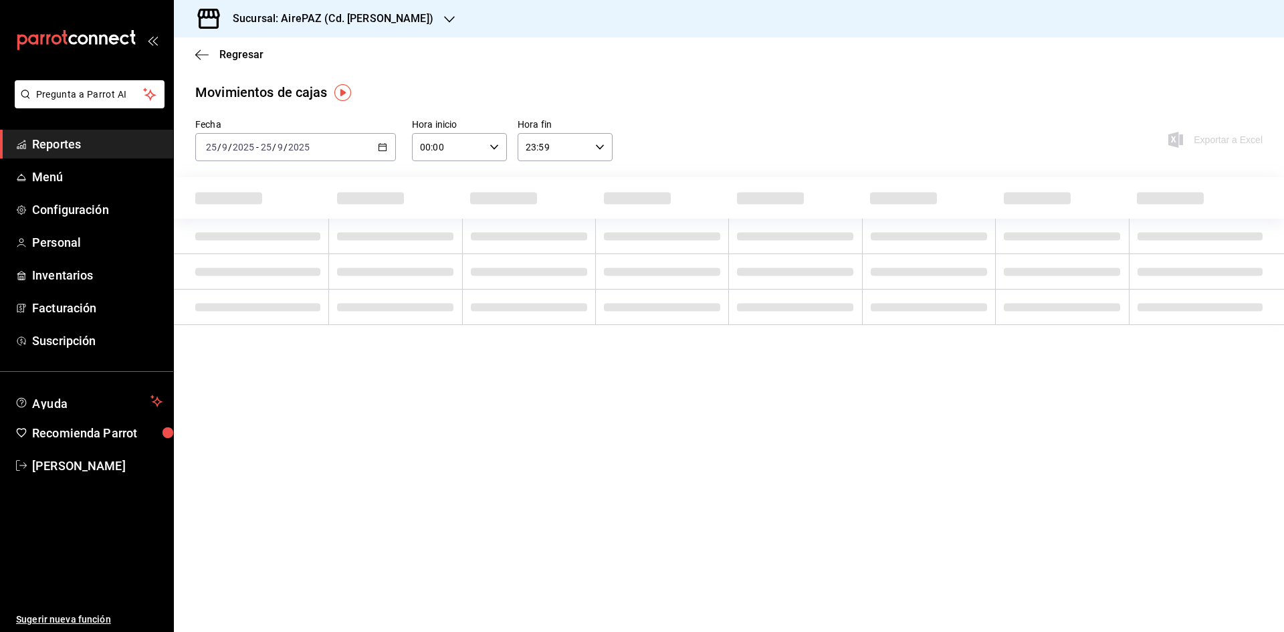
click at [383, 147] on icon "button" at bounding box center [382, 146] width 9 height 9
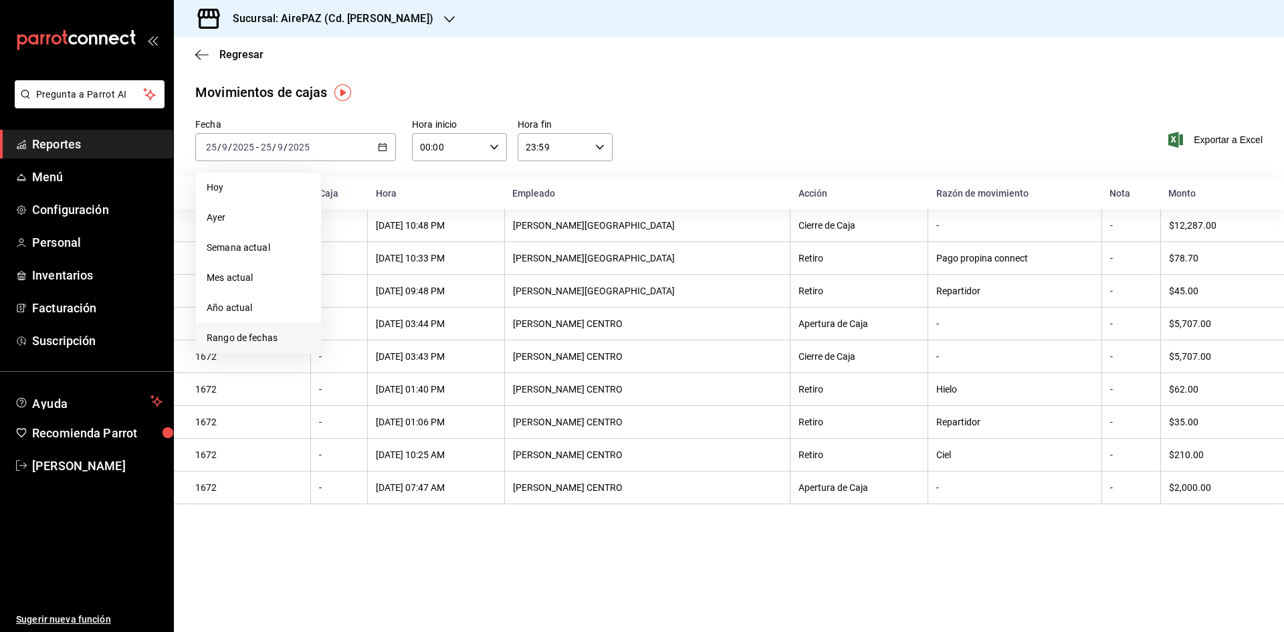
click at [238, 347] on li "Rango de fechas" at bounding box center [258, 338] width 125 height 30
click at [399, 323] on abbr "24" at bounding box center [396, 324] width 9 height 9
click at [399, 322] on abbr "24" at bounding box center [396, 324] width 9 height 9
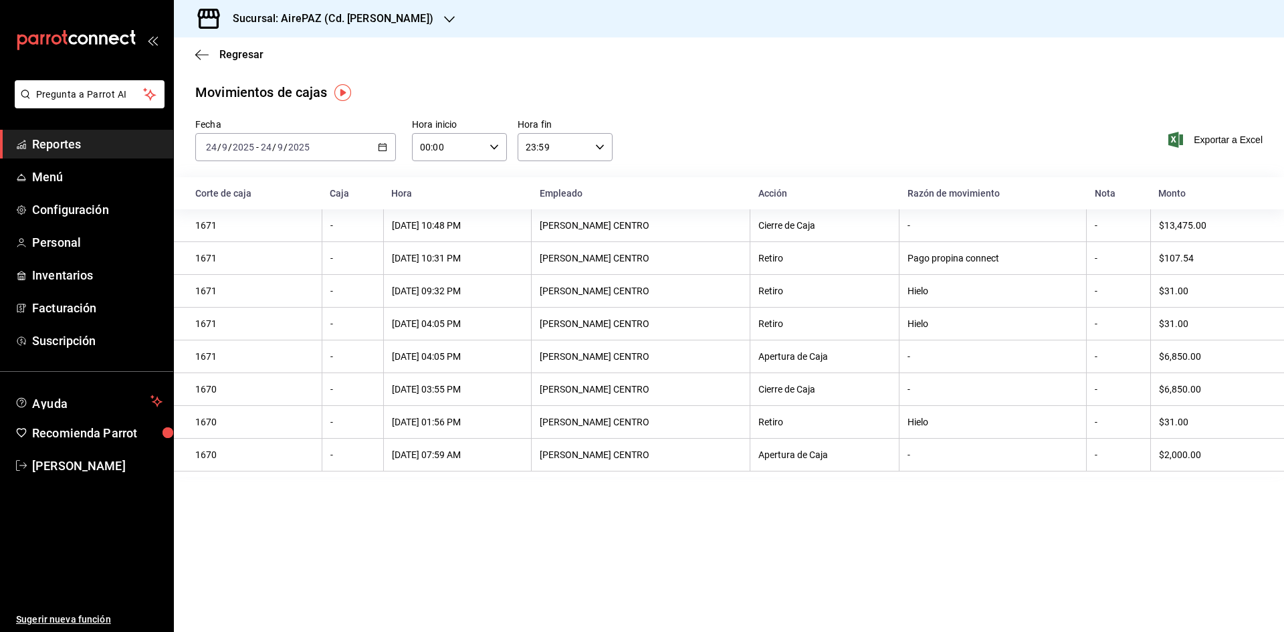
click at [384, 144] on \(Stroke\) "button" at bounding box center [382, 147] width 8 height 7
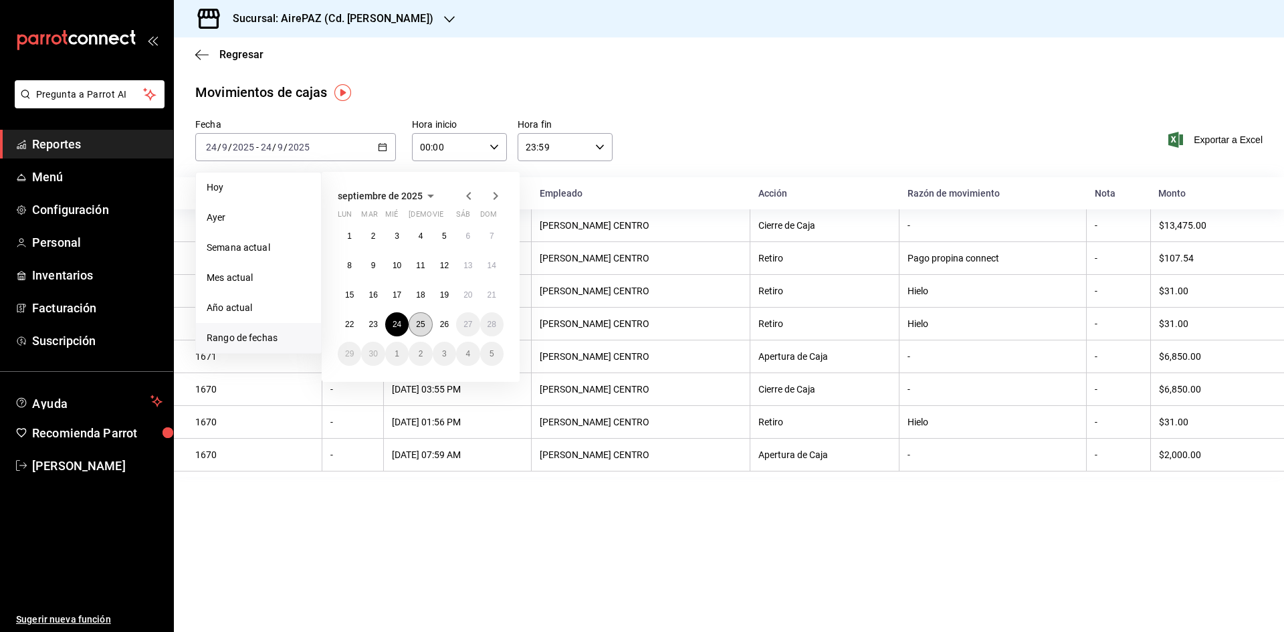
click at [417, 316] on button "25" at bounding box center [420, 324] width 23 height 24
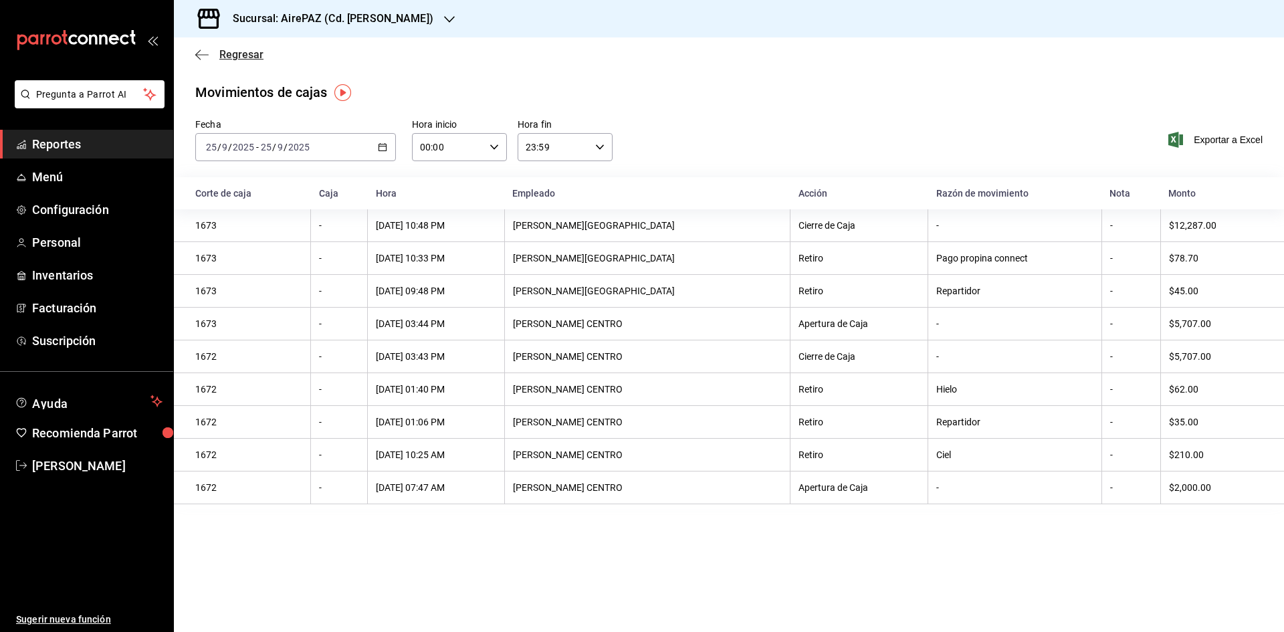
click at [225, 61] on div "Regresar" at bounding box center [729, 54] width 1110 height 34
click at [225, 53] on span "Regresar" at bounding box center [241, 54] width 44 height 13
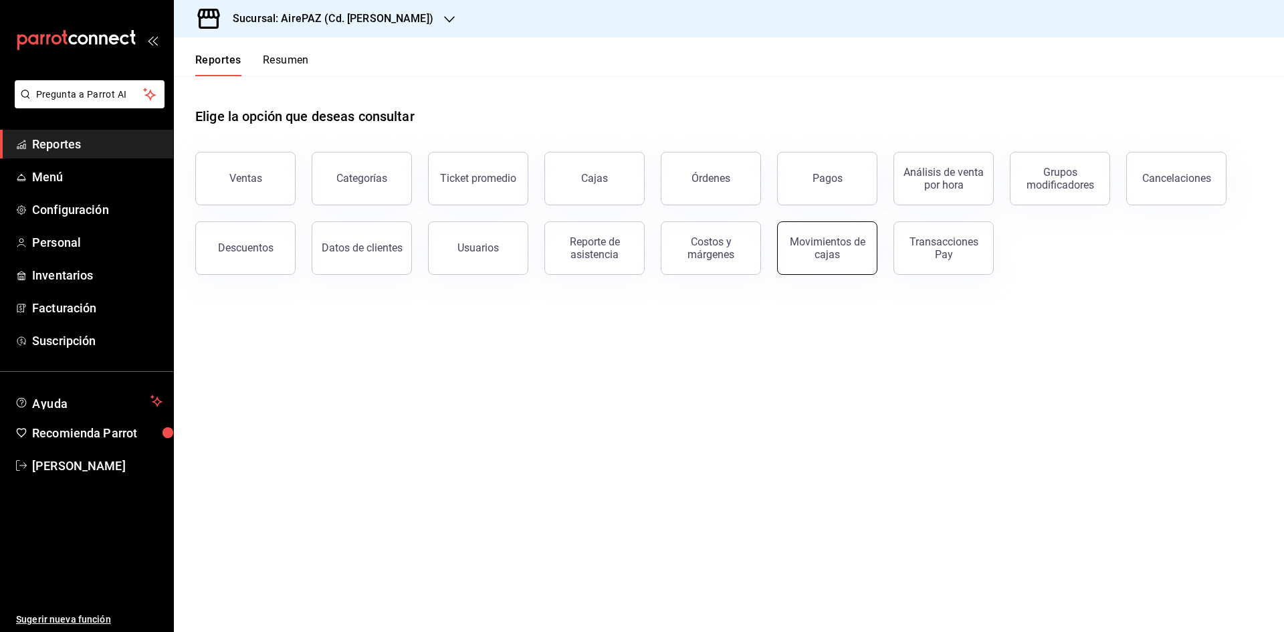
click at [840, 240] on div "Movimientos de cajas" at bounding box center [827, 247] width 83 height 25
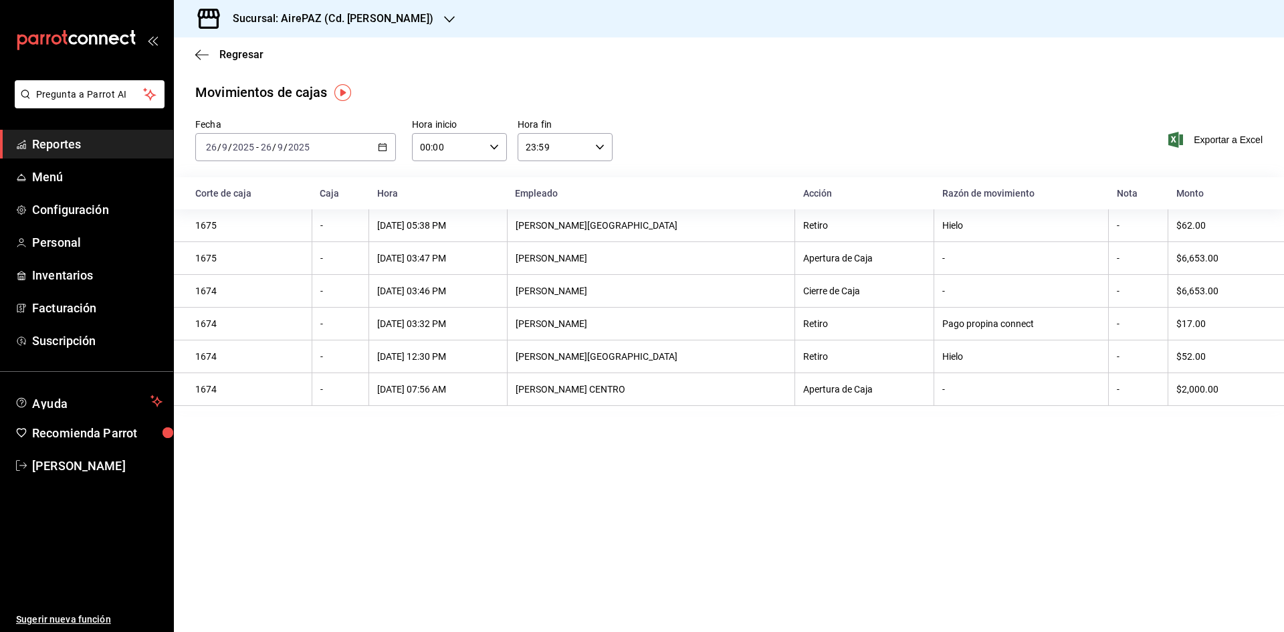
click at [444, 21] on icon "button" at bounding box center [449, 19] width 11 height 11
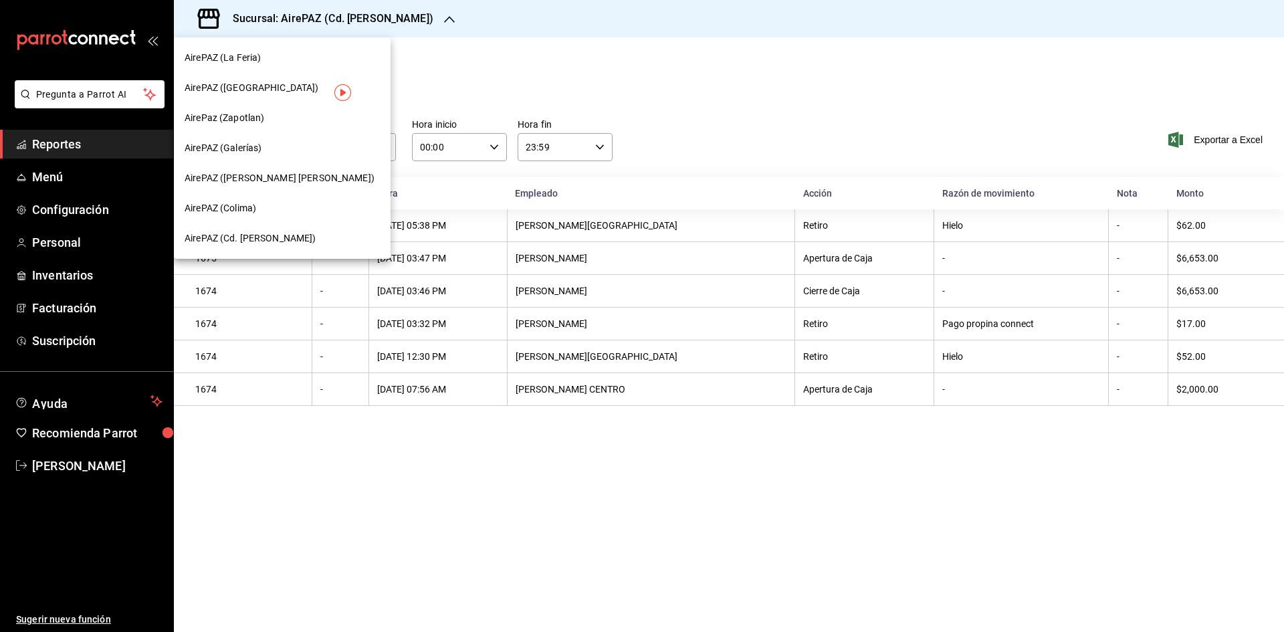
click at [259, 116] on span "AirePaz (Zapotlan)" at bounding box center [225, 118] width 80 height 14
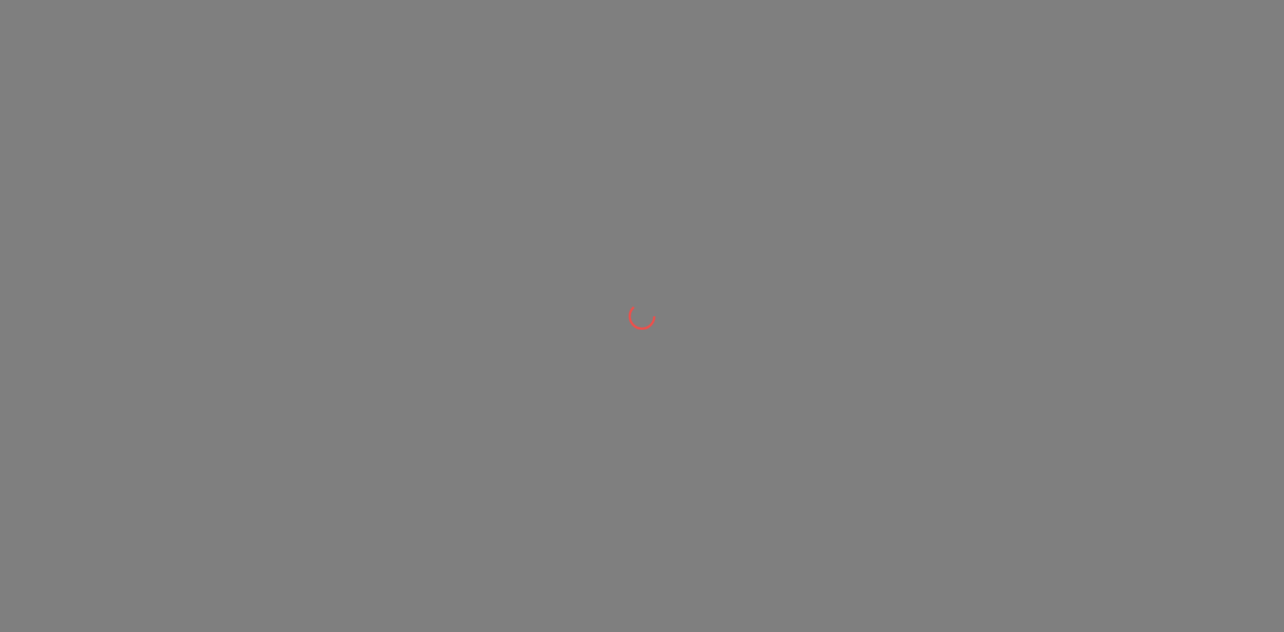
click at [259, 116] on div at bounding box center [642, 316] width 1284 height 632
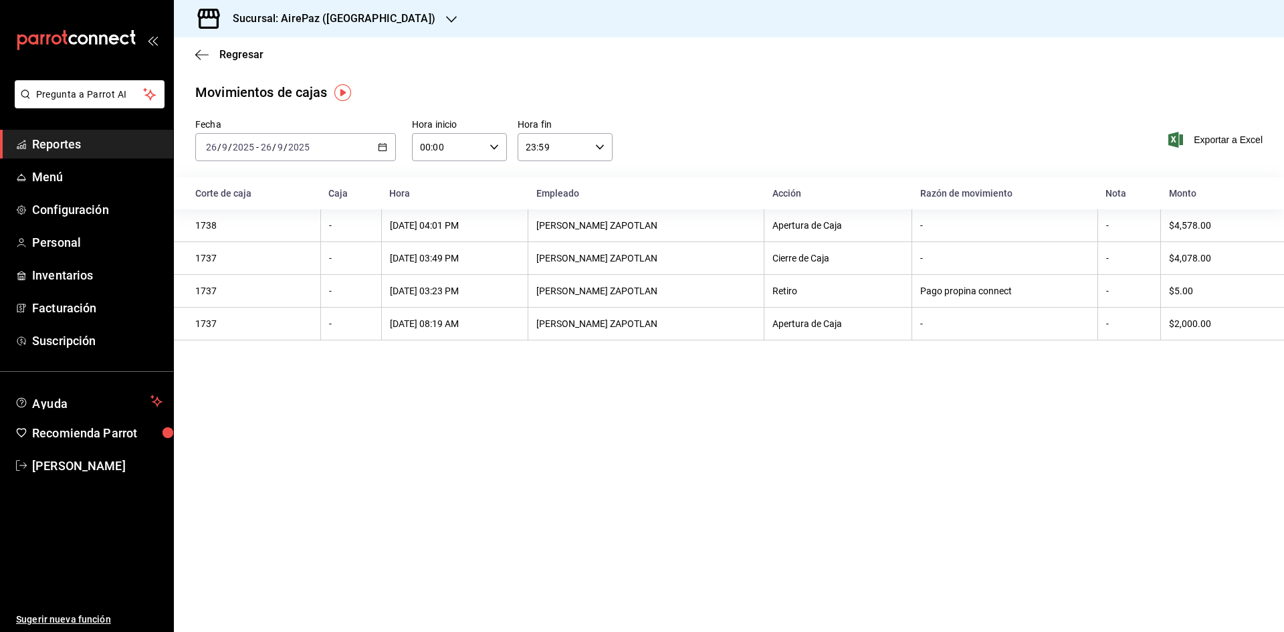
click at [380, 148] on icon "button" at bounding box center [382, 146] width 9 height 9
click at [252, 345] on li "Rango de fechas" at bounding box center [258, 338] width 125 height 30
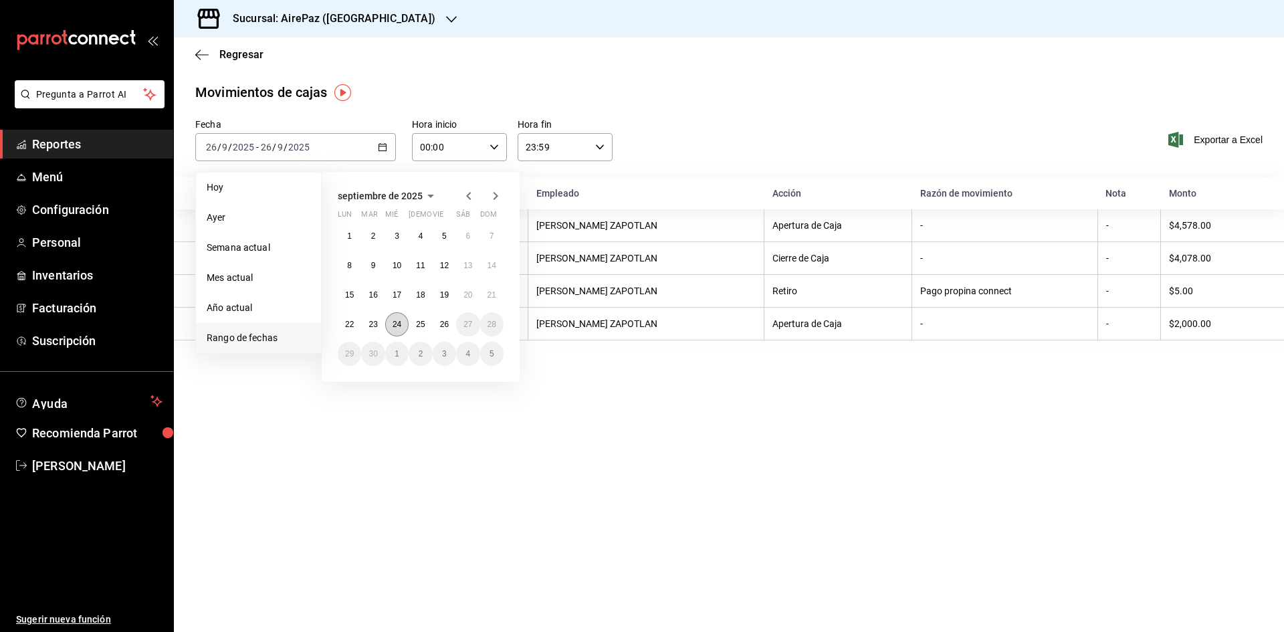
click at [403, 320] on button "24" at bounding box center [396, 324] width 23 height 24
